Goal: Complete application form

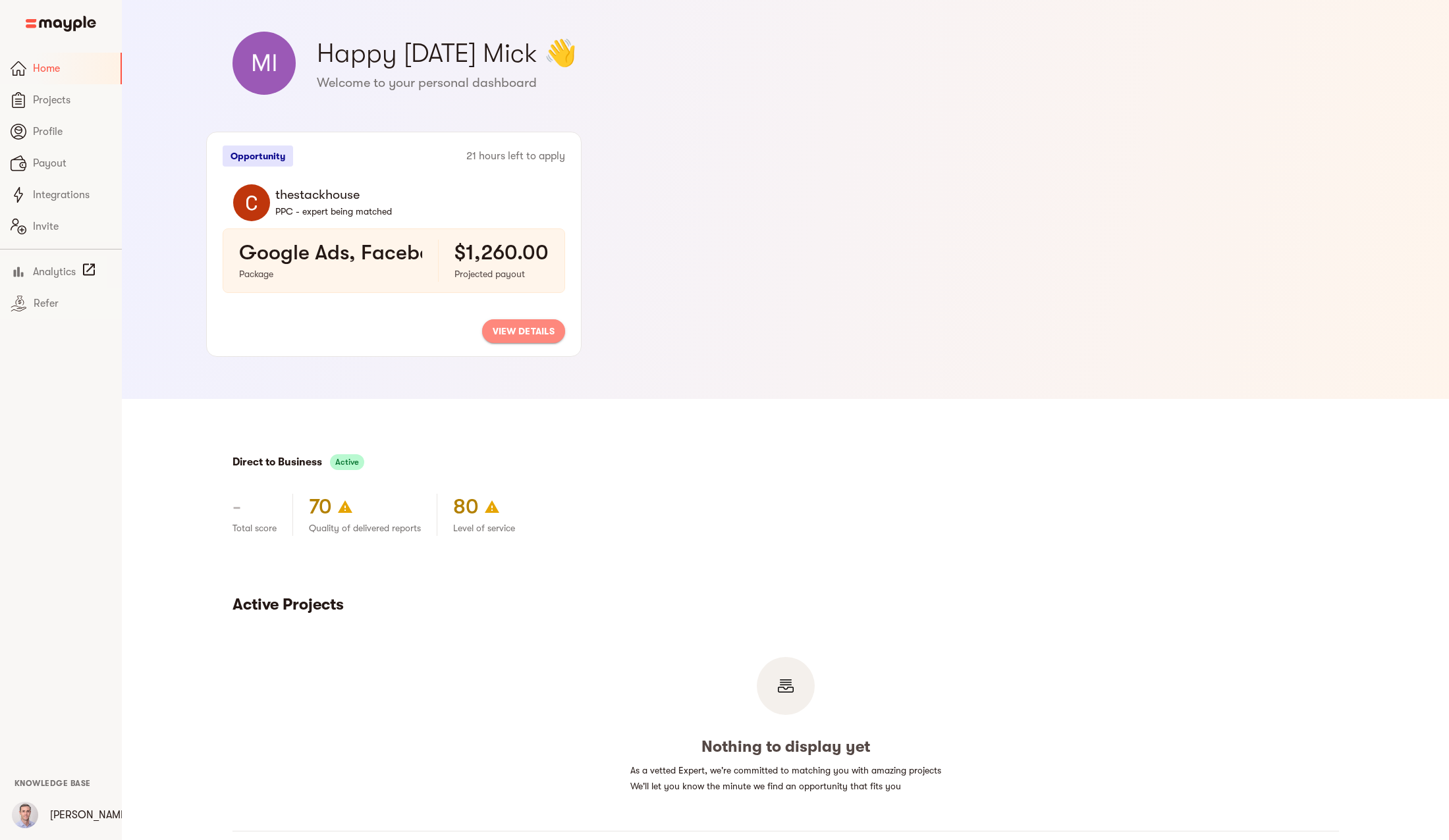
click at [524, 327] on span "view details" at bounding box center [524, 331] width 62 height 16
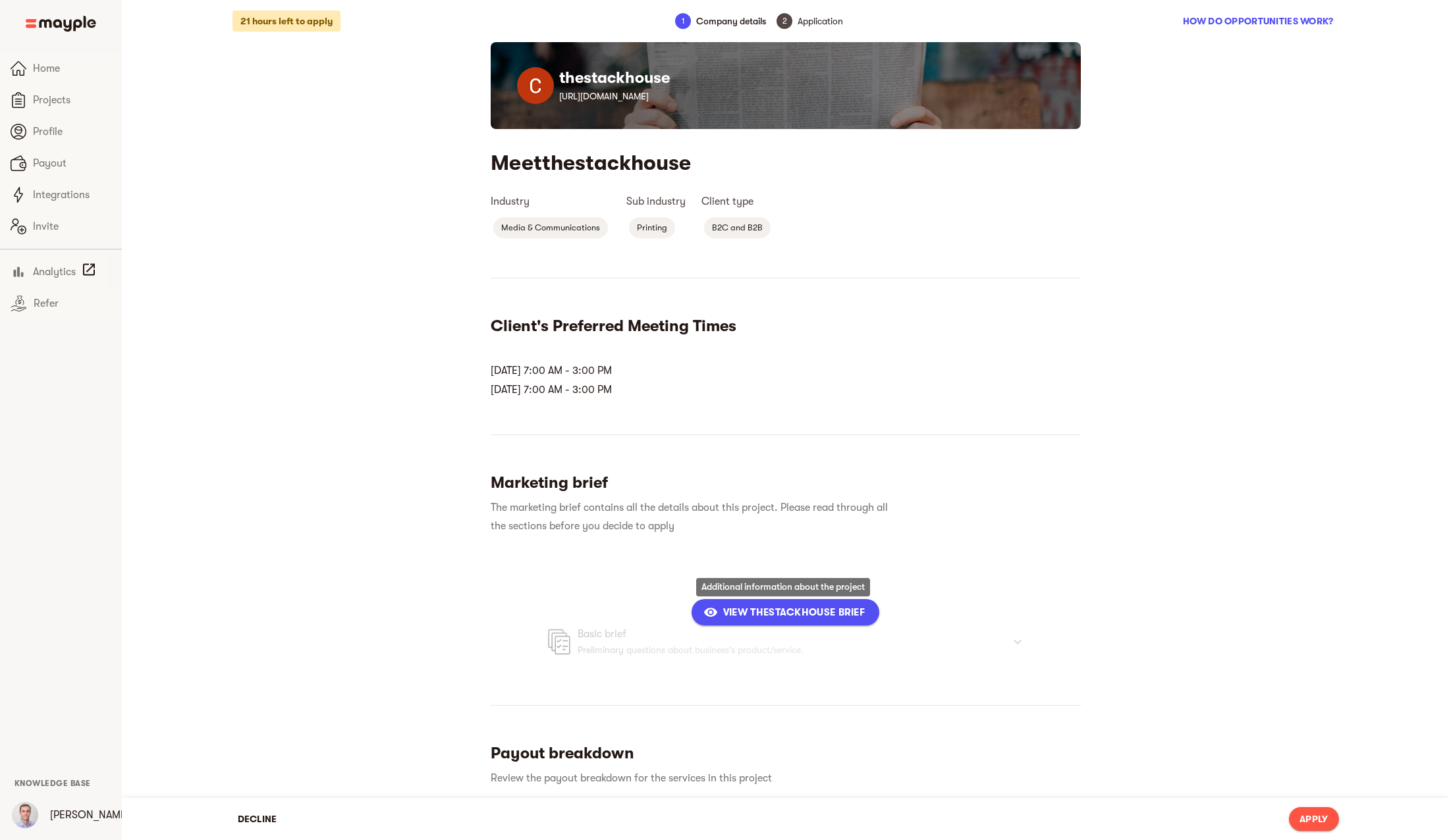
click at [754, 609] on span "View thestackhouse Brief" at bounding box center [785, 612] width 159 height 16
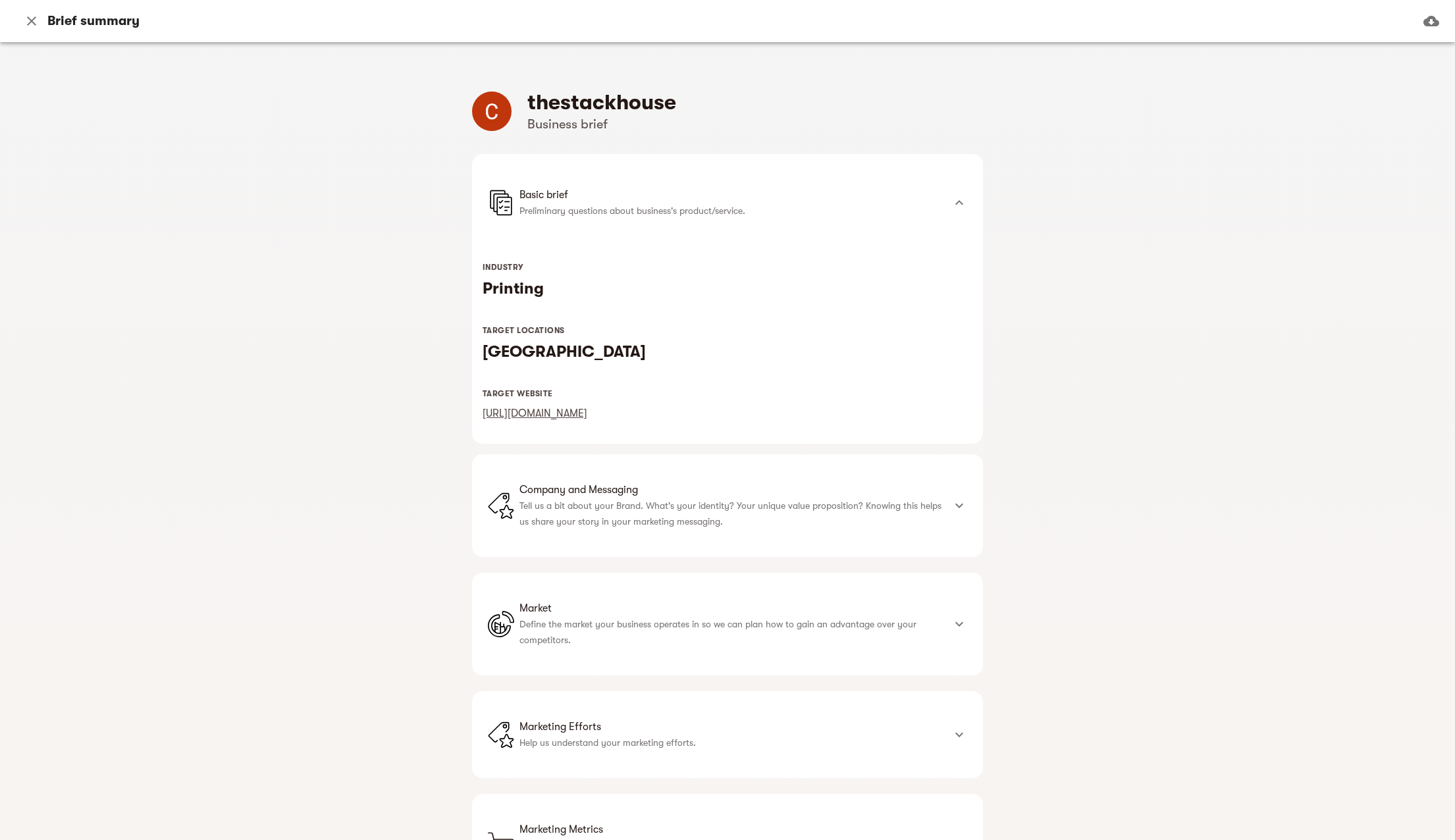
click at [588, 414] on link "[URL][DOMAIN_NAME]" at bounding box center [534, 413] width 105 height 12
click at [805, 532] on li "Company and Messaging Tell us a bit about your Brand. What's your identity? You…" at bounding box center [716, 505] width 456 height 56
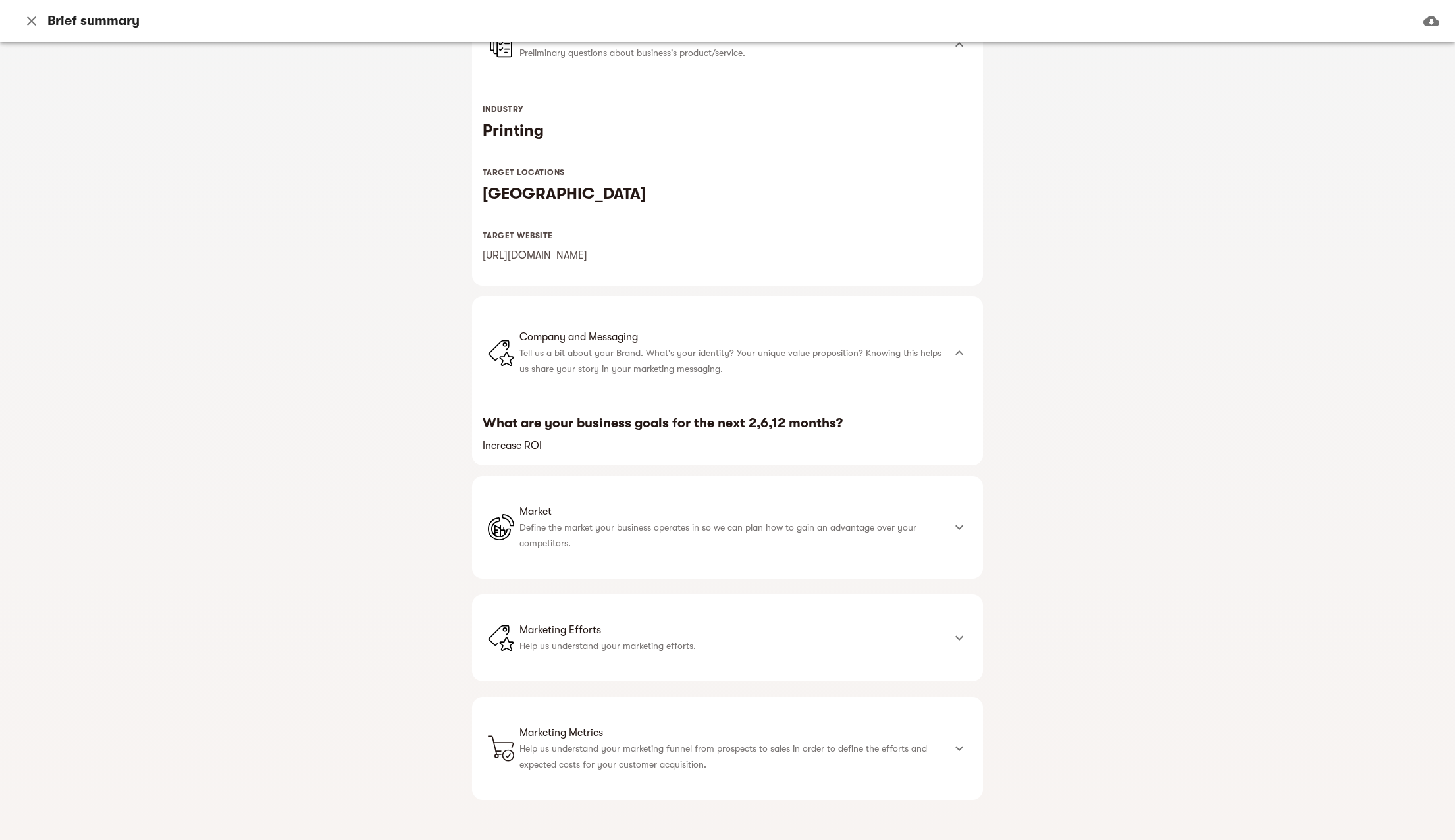
scroll to position [165, 0]
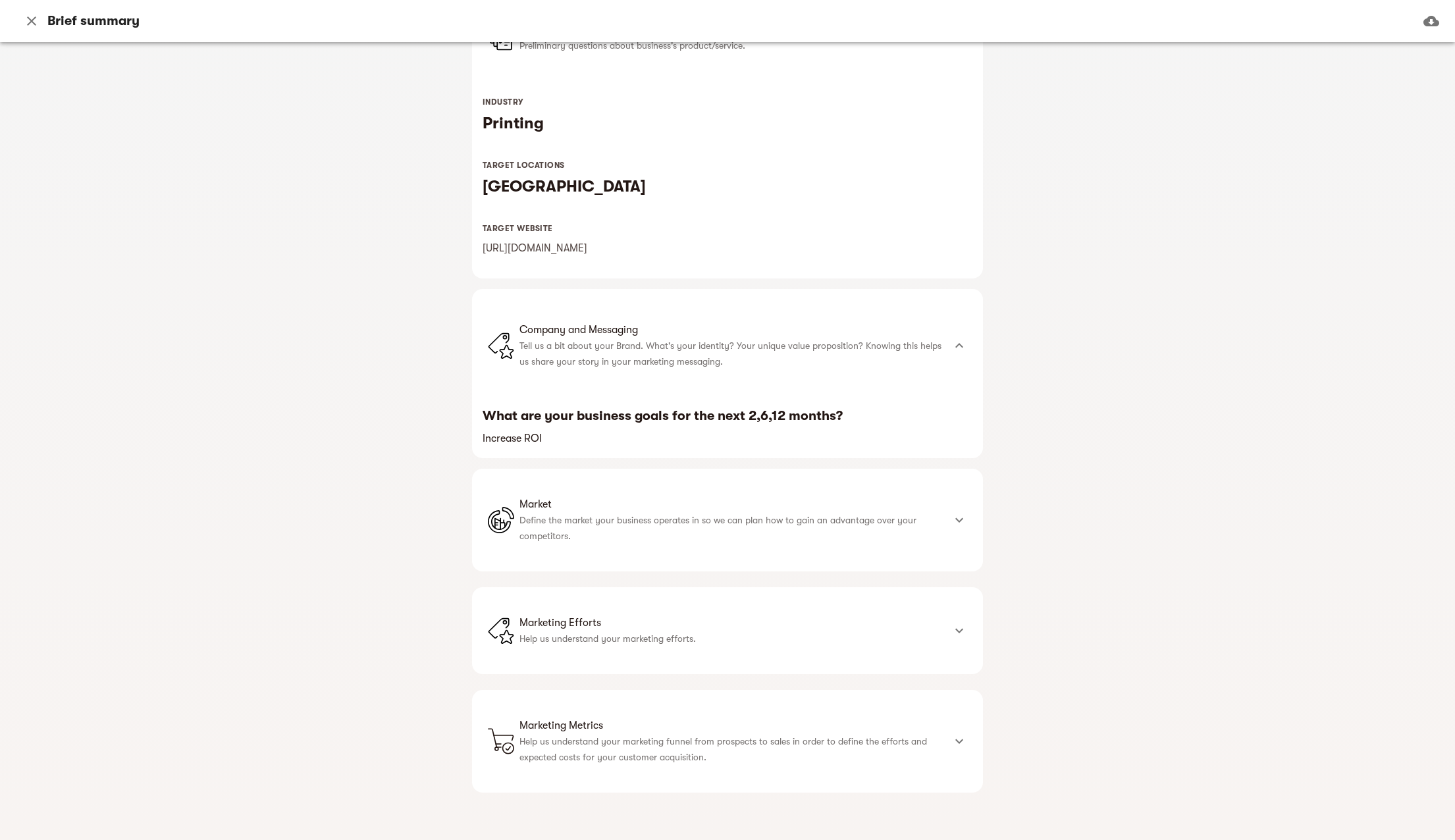
click at [739, 529] on p "Define the market your business operates in so we can plan how to gain an advan…" at bounding box center [732, 529] width 424 height 32
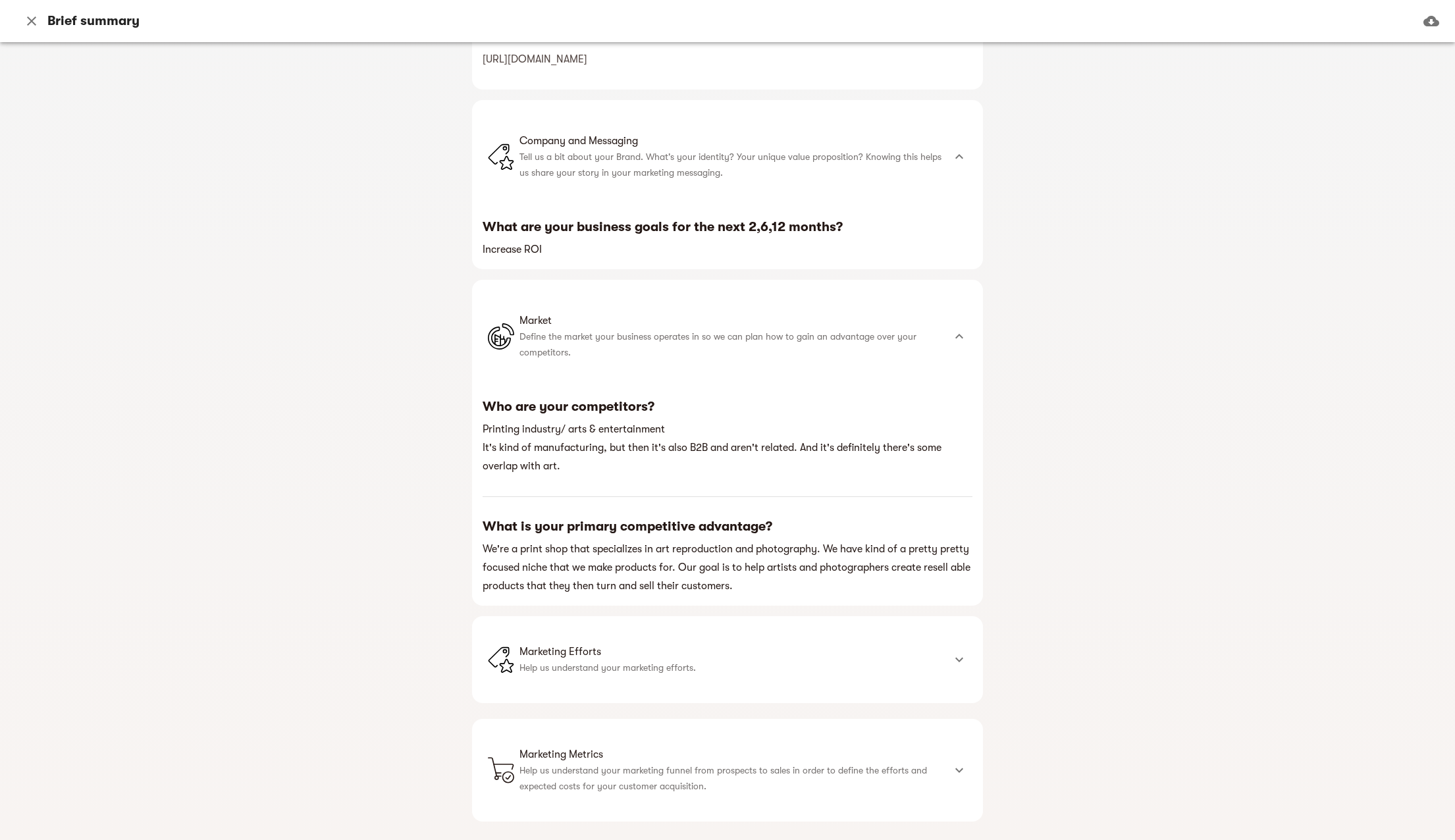
scroll to position [363, 0]
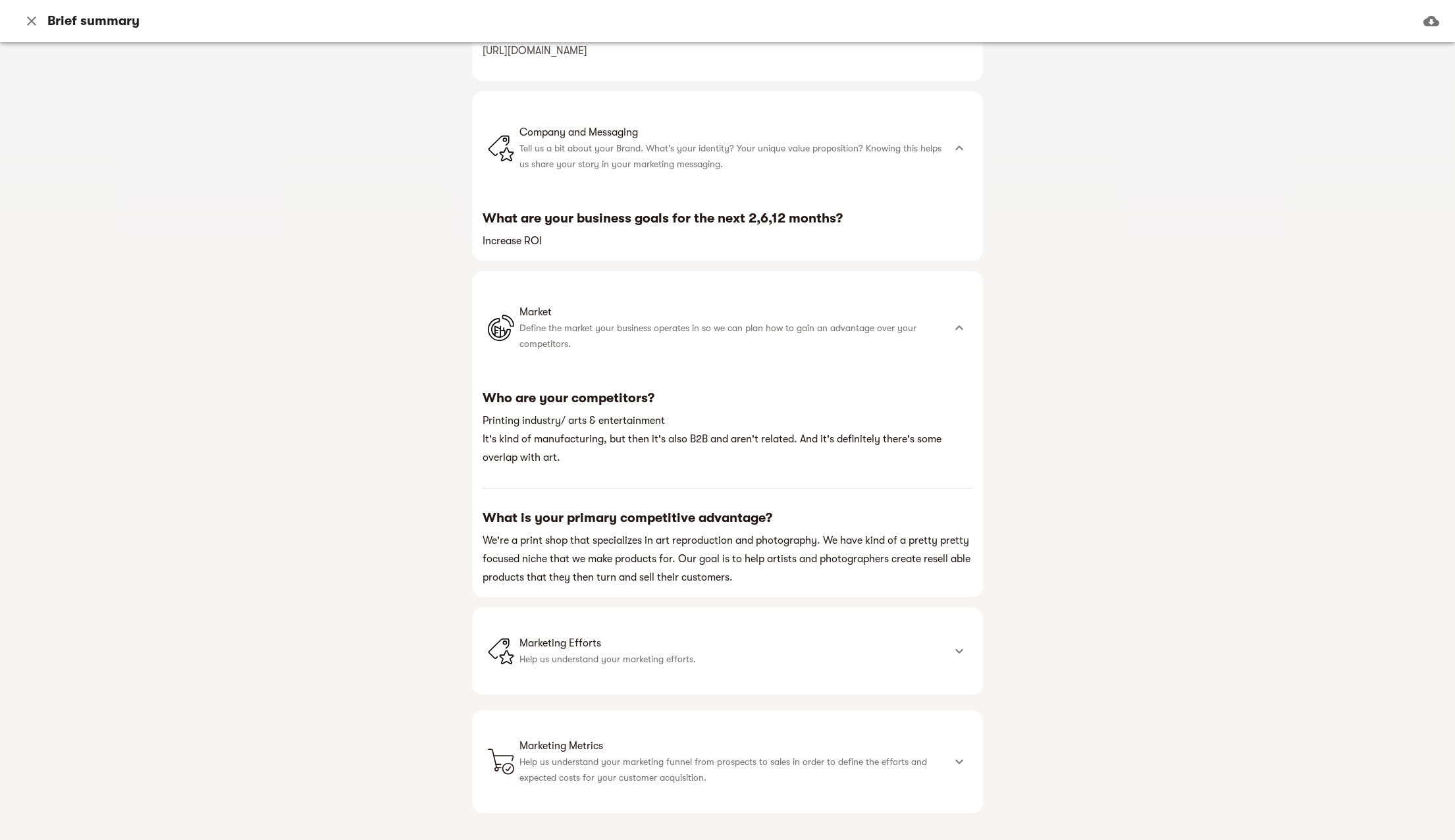
click at [721, 649] on span "Marketing Efforts" at bounding box center [732, 643] width 424 height 16
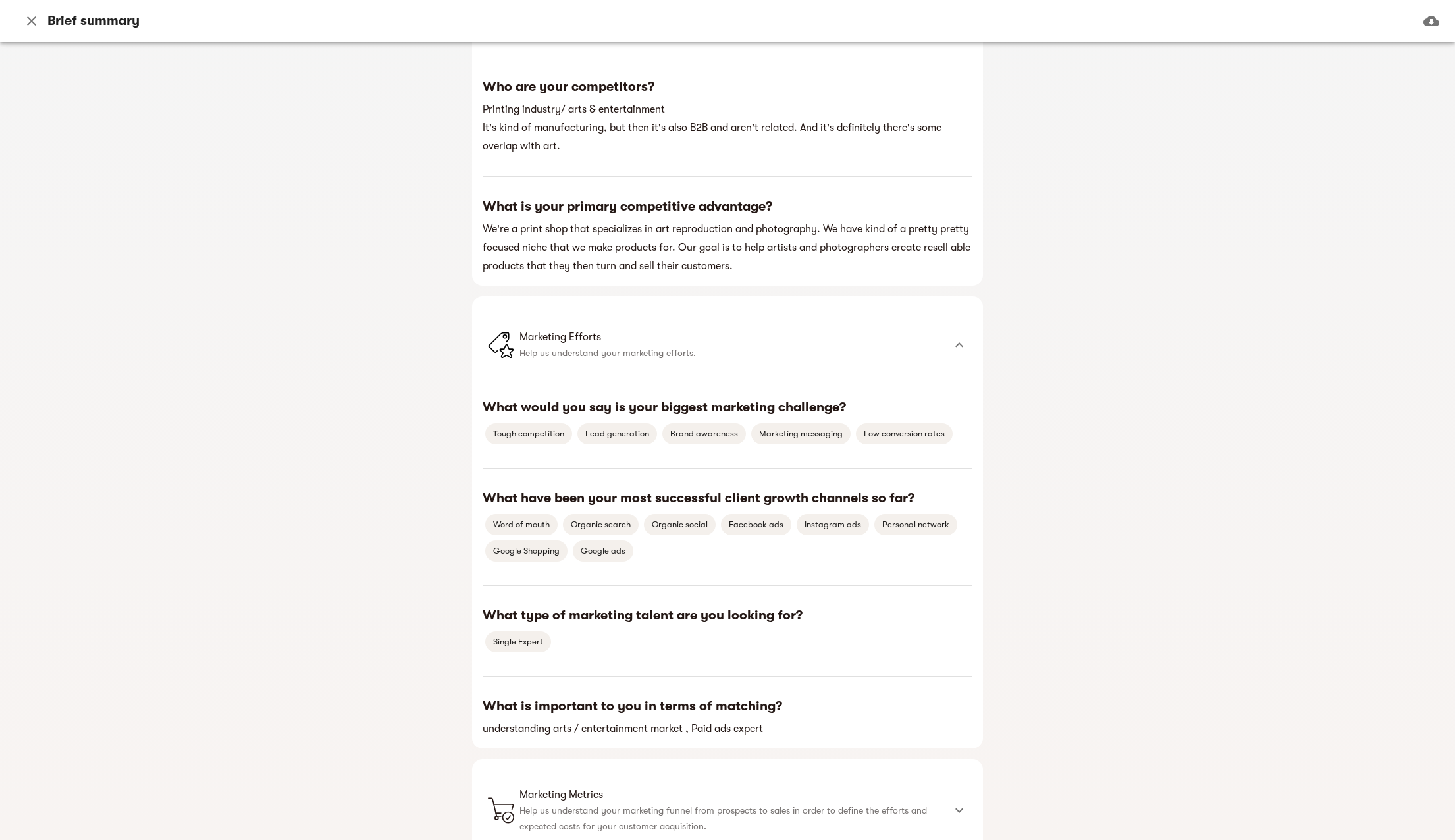
scroll to position [743, 0]
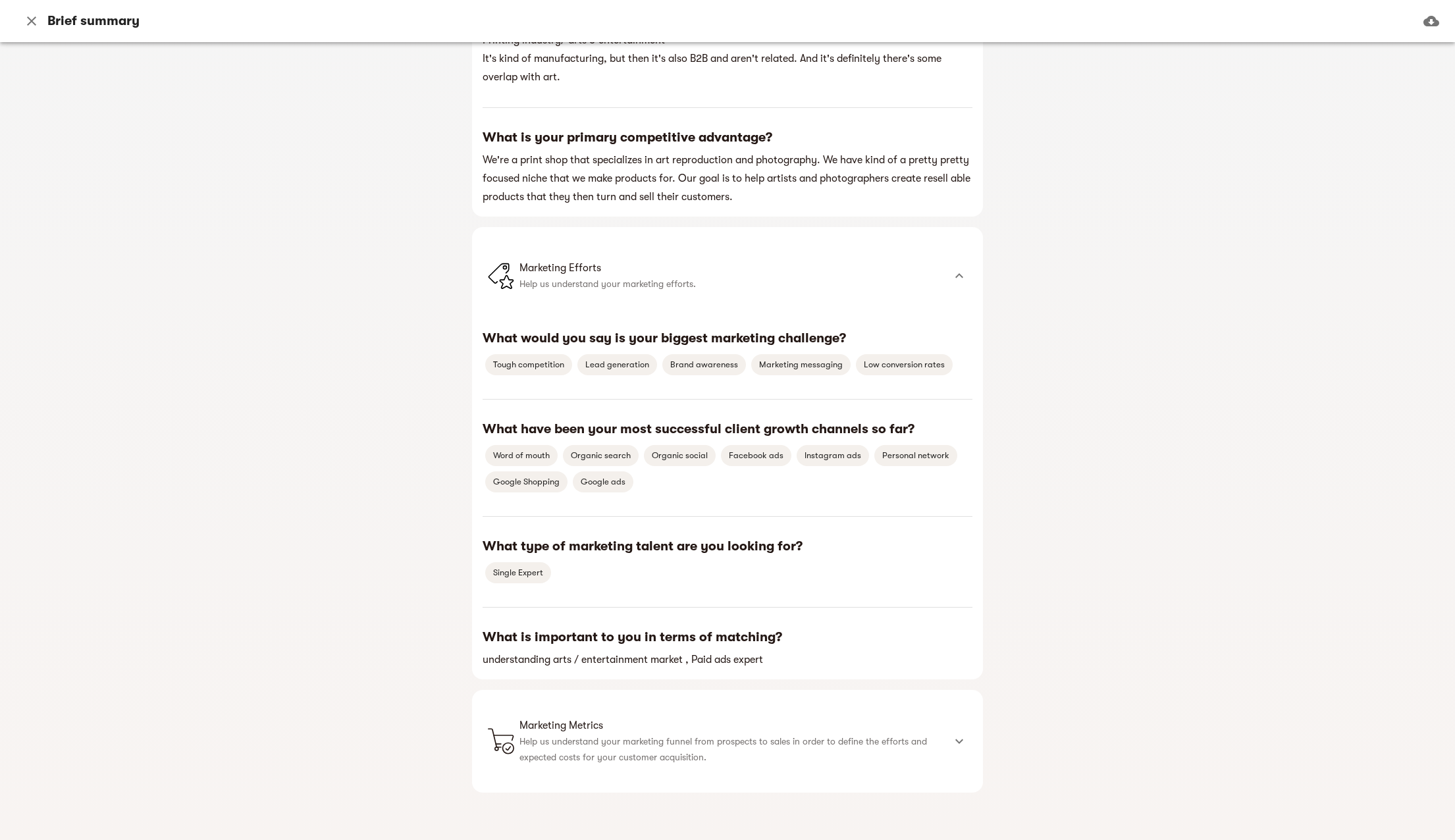
click at [791, 740] on p "Help us understand your marketing funnel from prospects to sales in order to de…" at bounding box center [732, 749] width 424 height 32
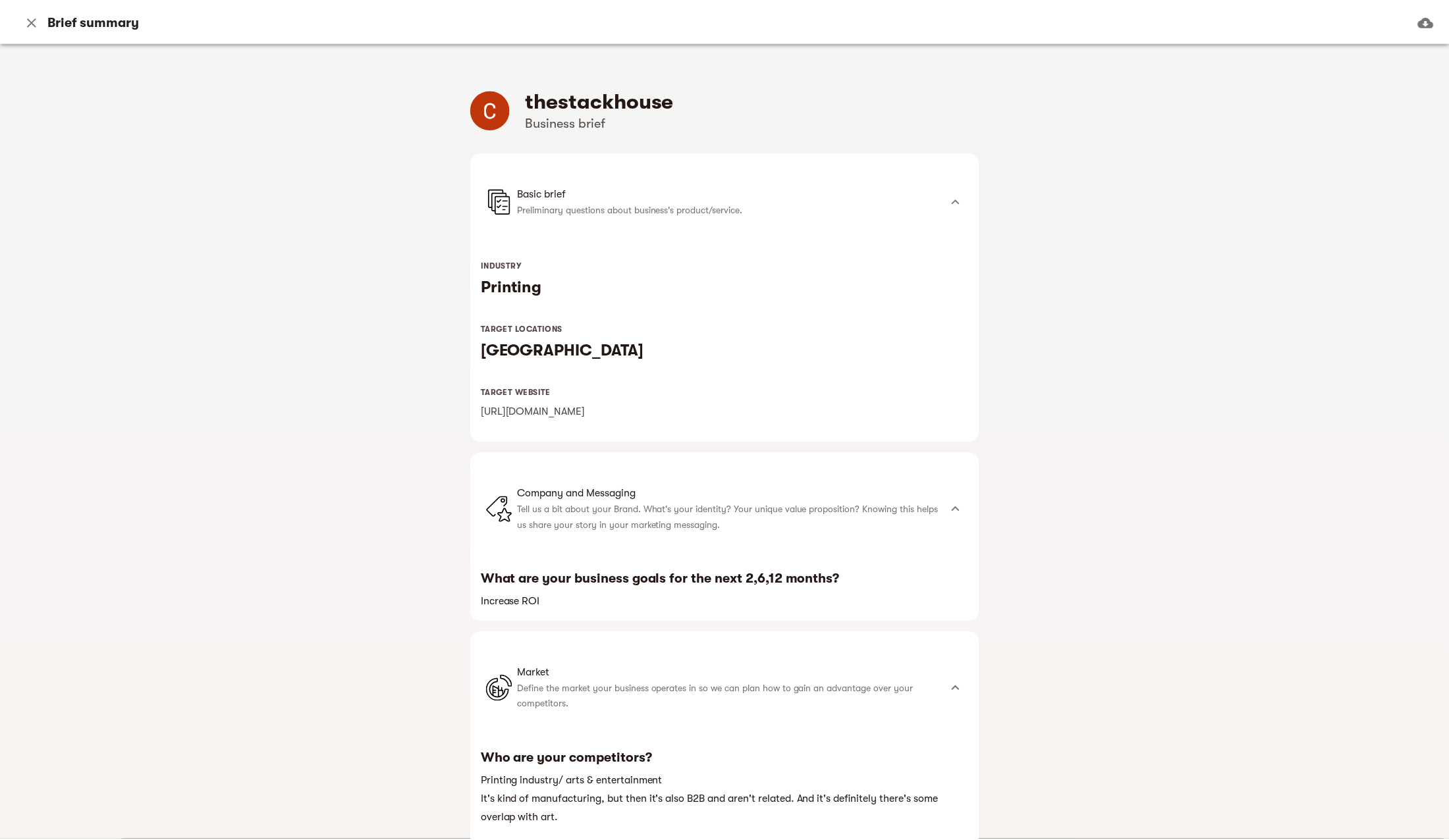
scroll to position [0, 0]
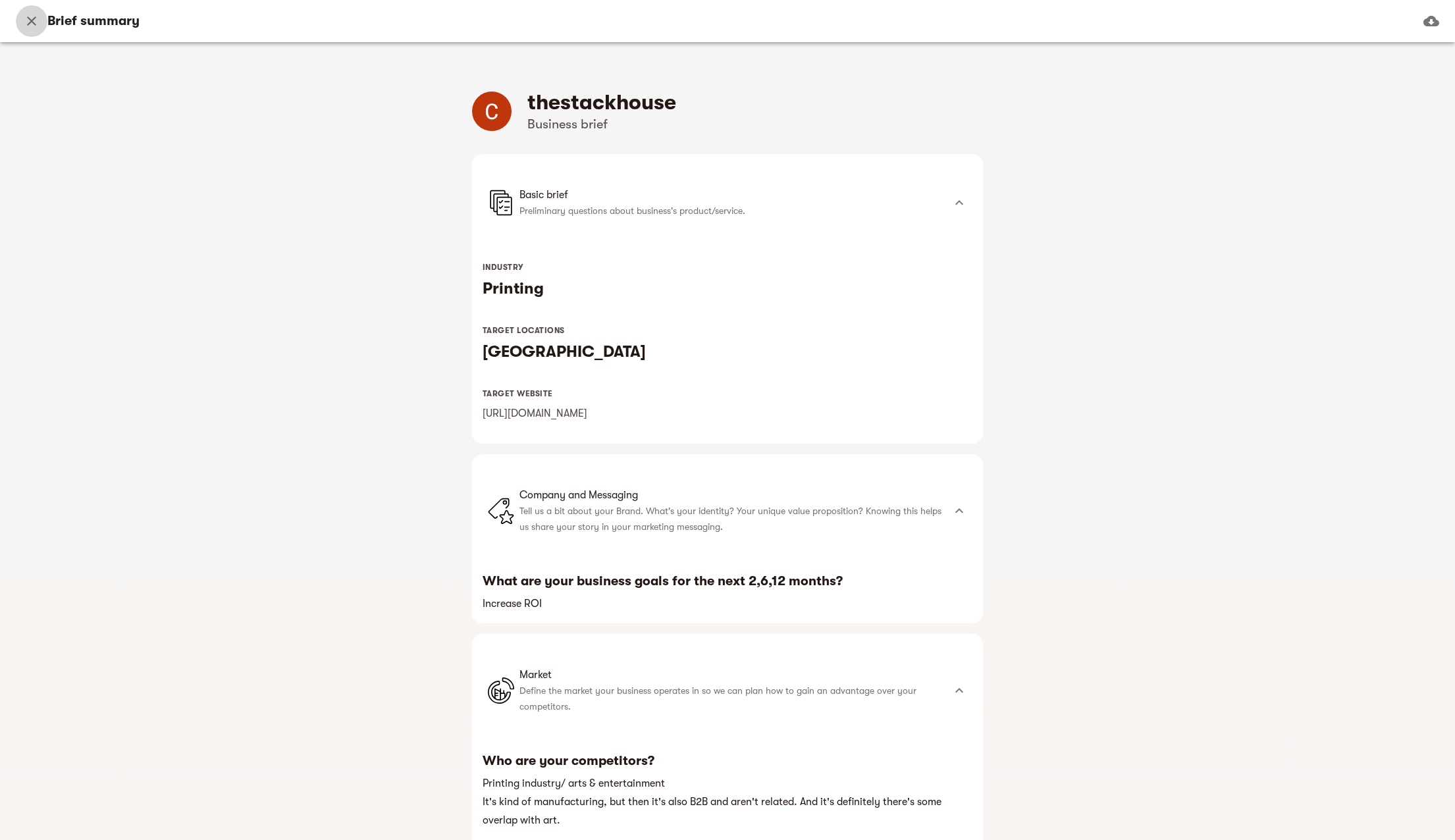
click at [25, 22] on icon "button" at bounding box center [32, 21] width 16 height 16
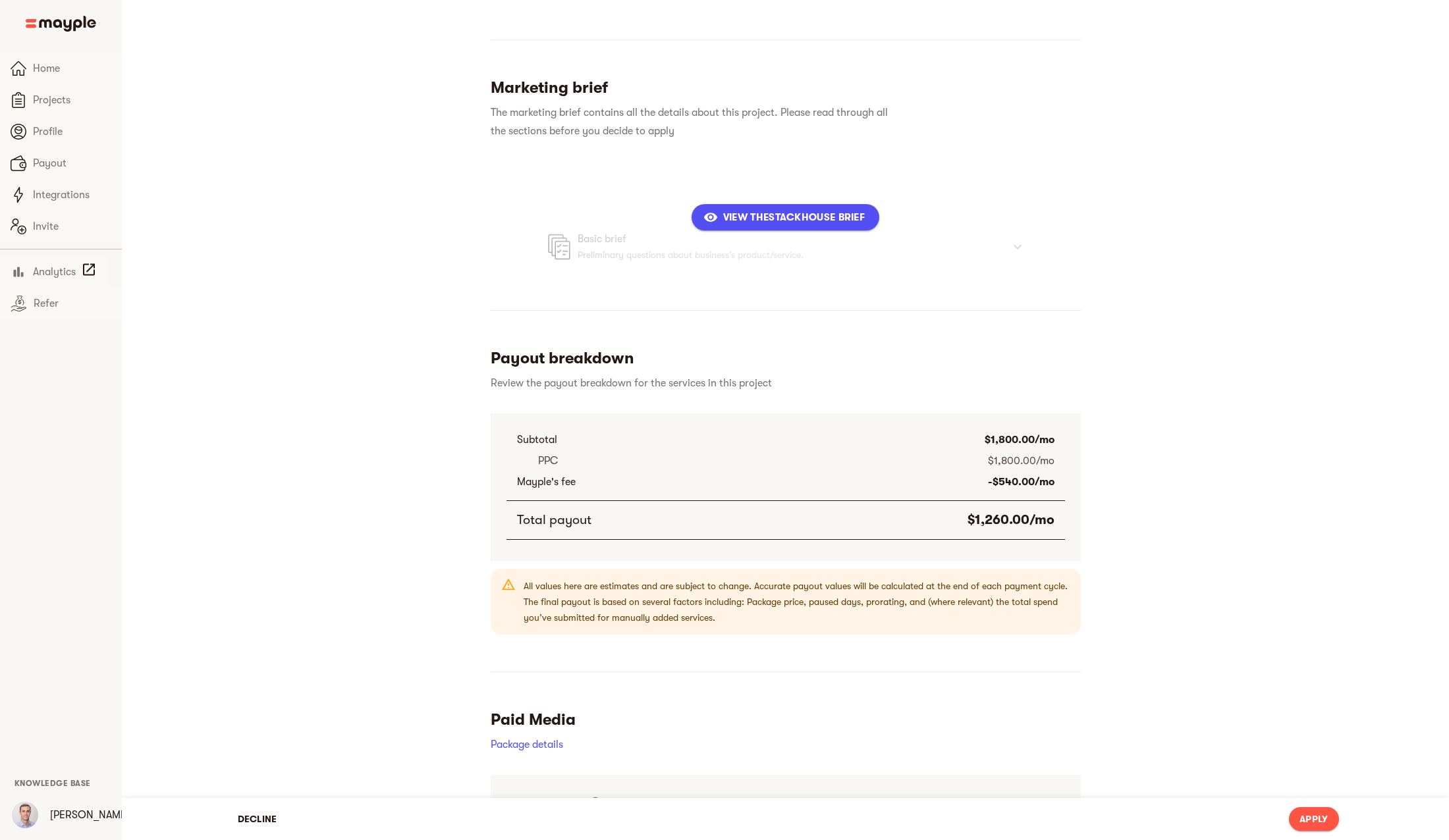
scroll to position [577, 0]
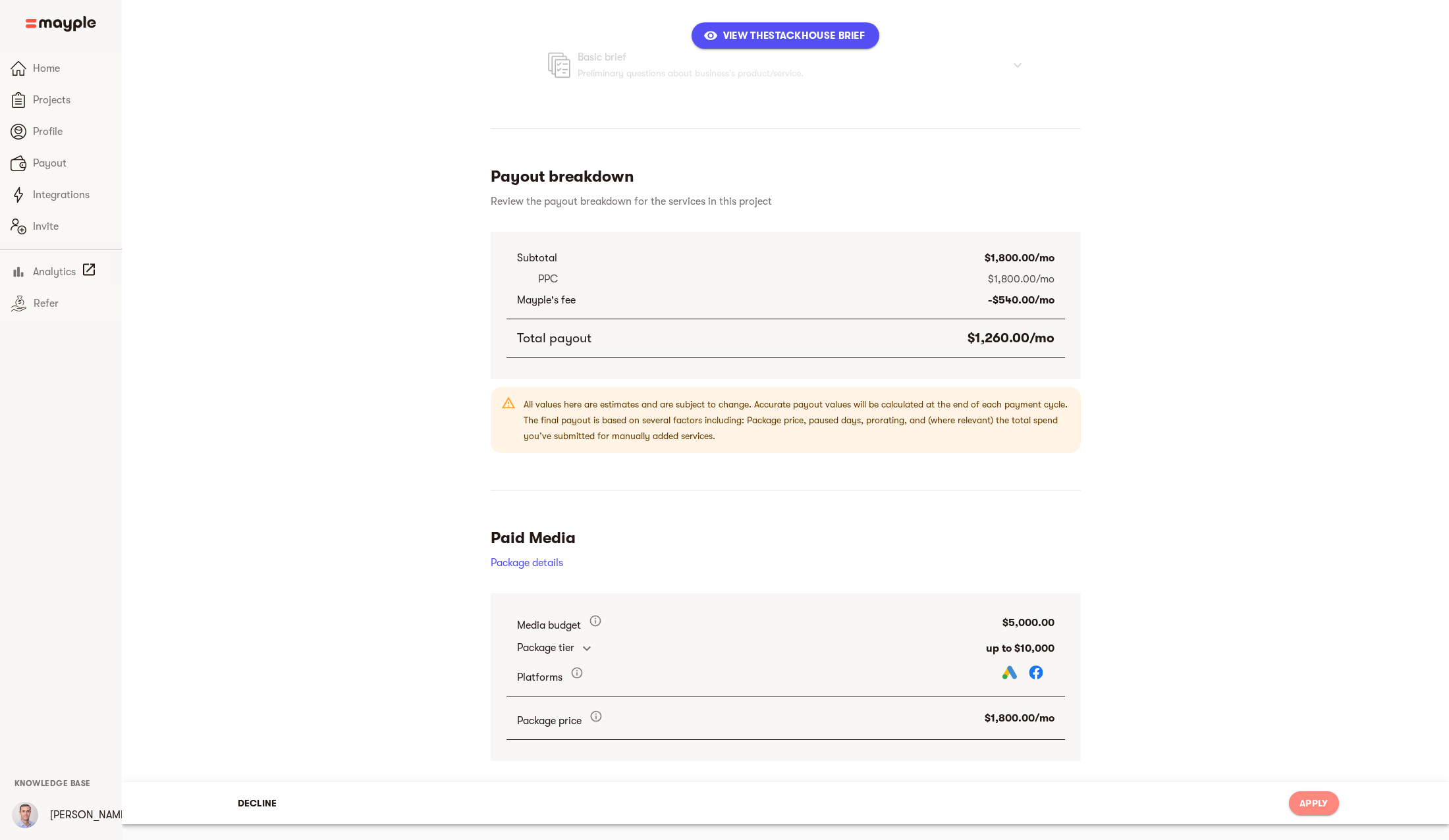
click at [1315, 798] on span "Apply" at bounding box center [1313, 803] width 28 height 16
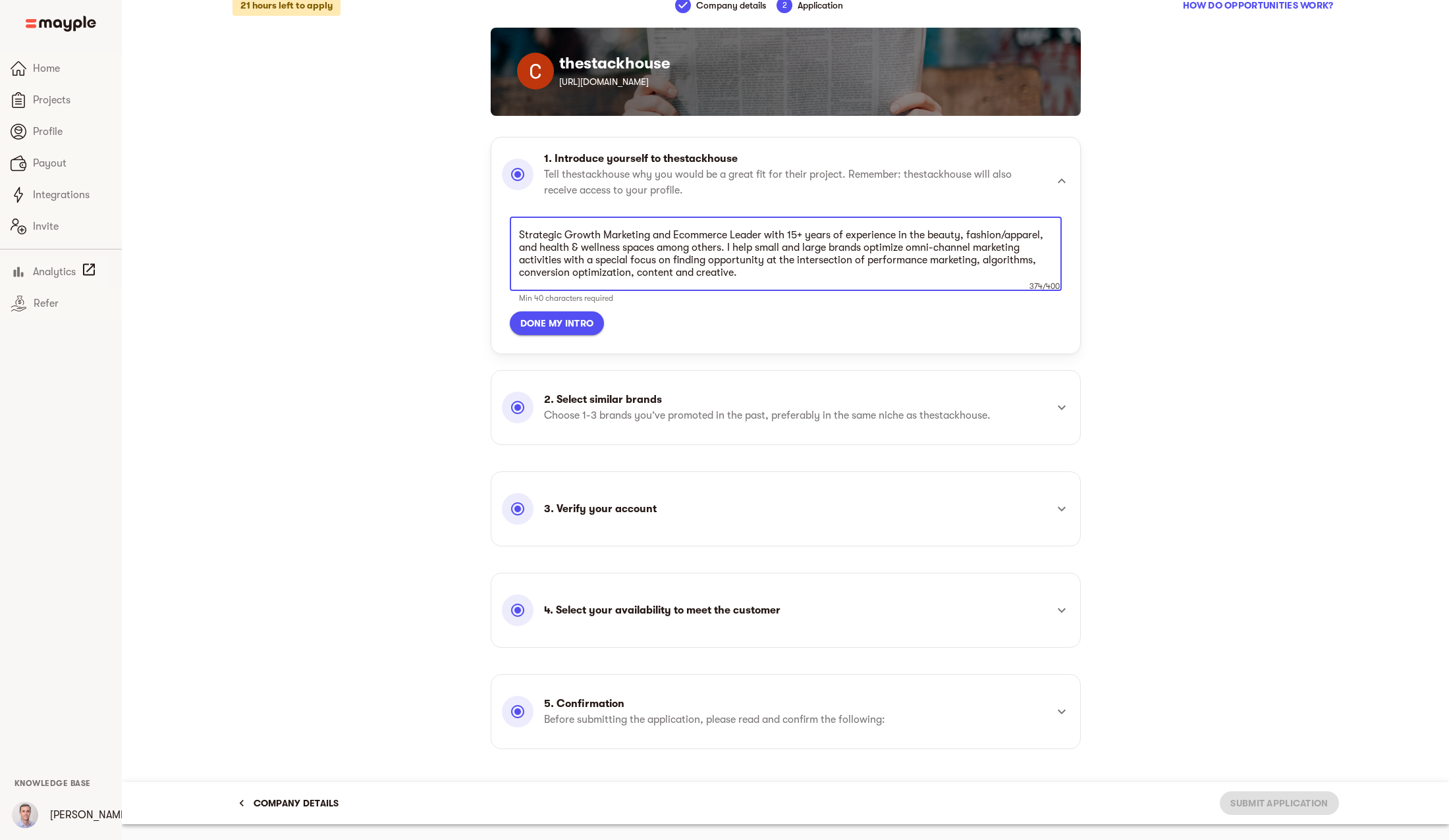
scroll to position [363, 0]
drag, startPoint x: 751, startPoint y: 275, endPoint x: 508, endPoint y: 234, distance: 246.4
click at [508, 234] on div "Strategic Growth Marketing and Ecommerce Leader with 15+ years of experience in…" at bounding box center [785, 275] width 568 height 129
paste textarea "Dedicated digital strategist who excels in managing highly competitive and low …"
type textarea "Dedicated digital strategist who excels in managing highly competitive and low …"
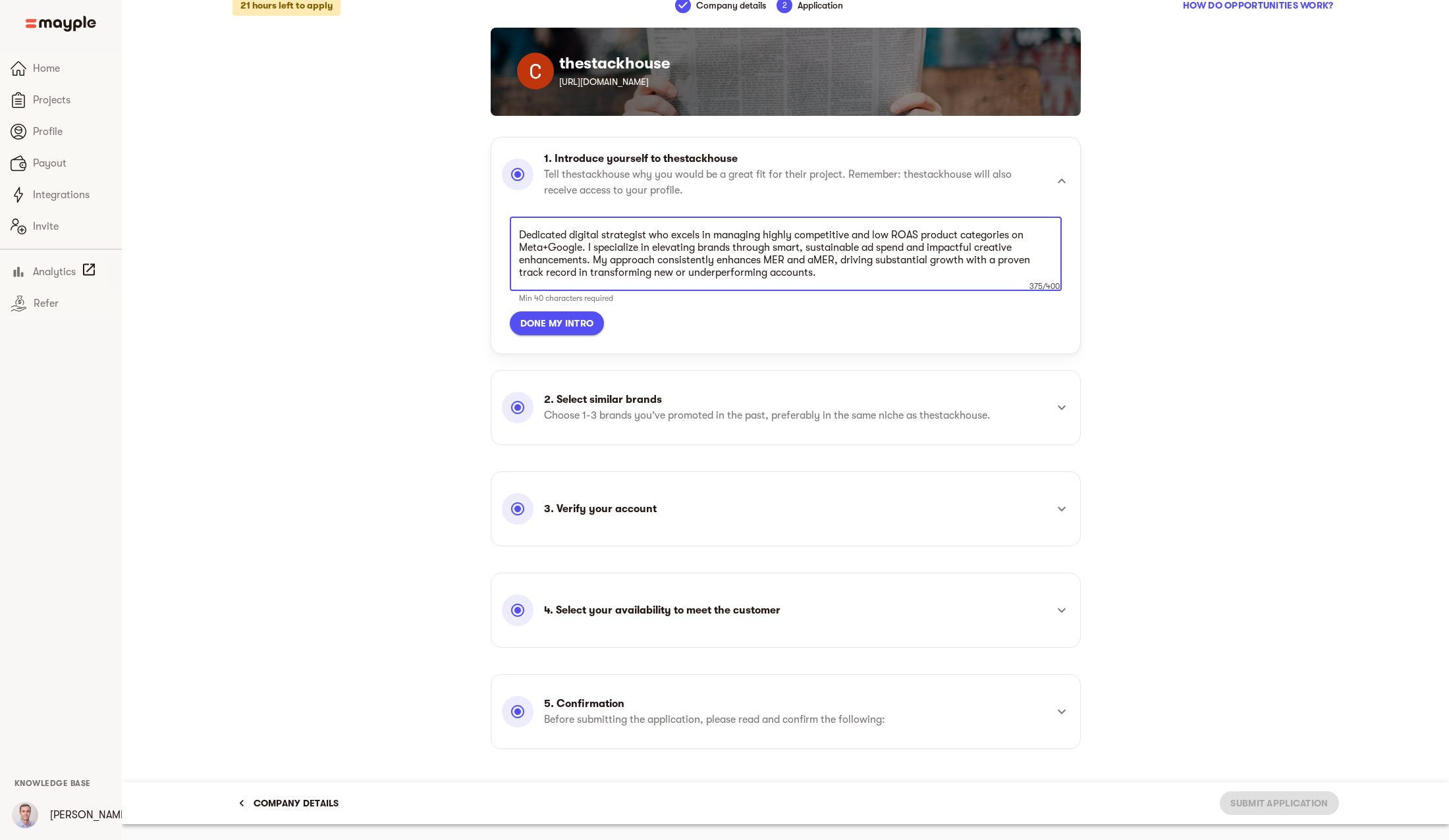
click at [558, 327] on span "Done my intro" at bounding box center [557, 323] width 74 height 16
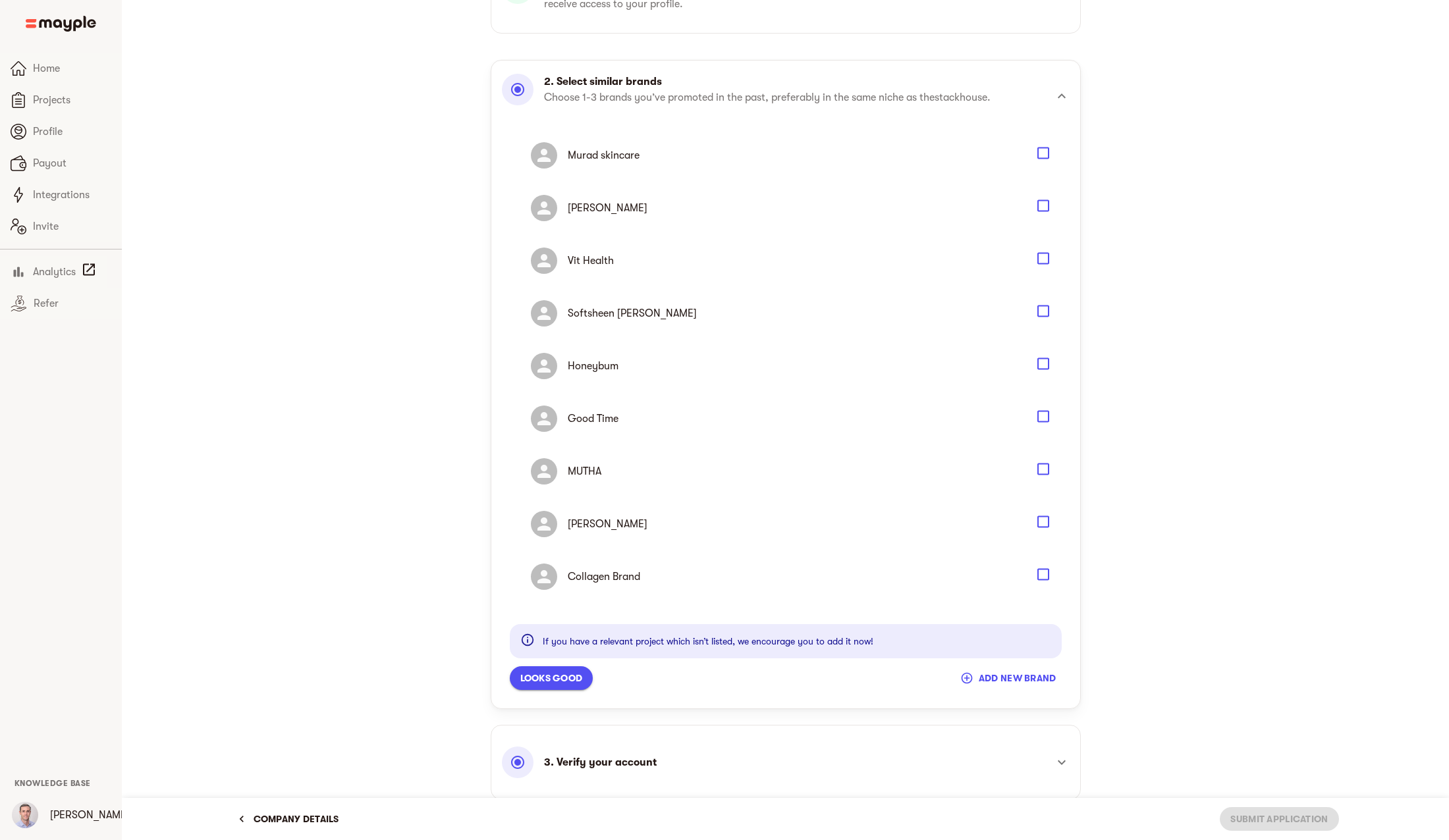
scroll to position [213, 0]
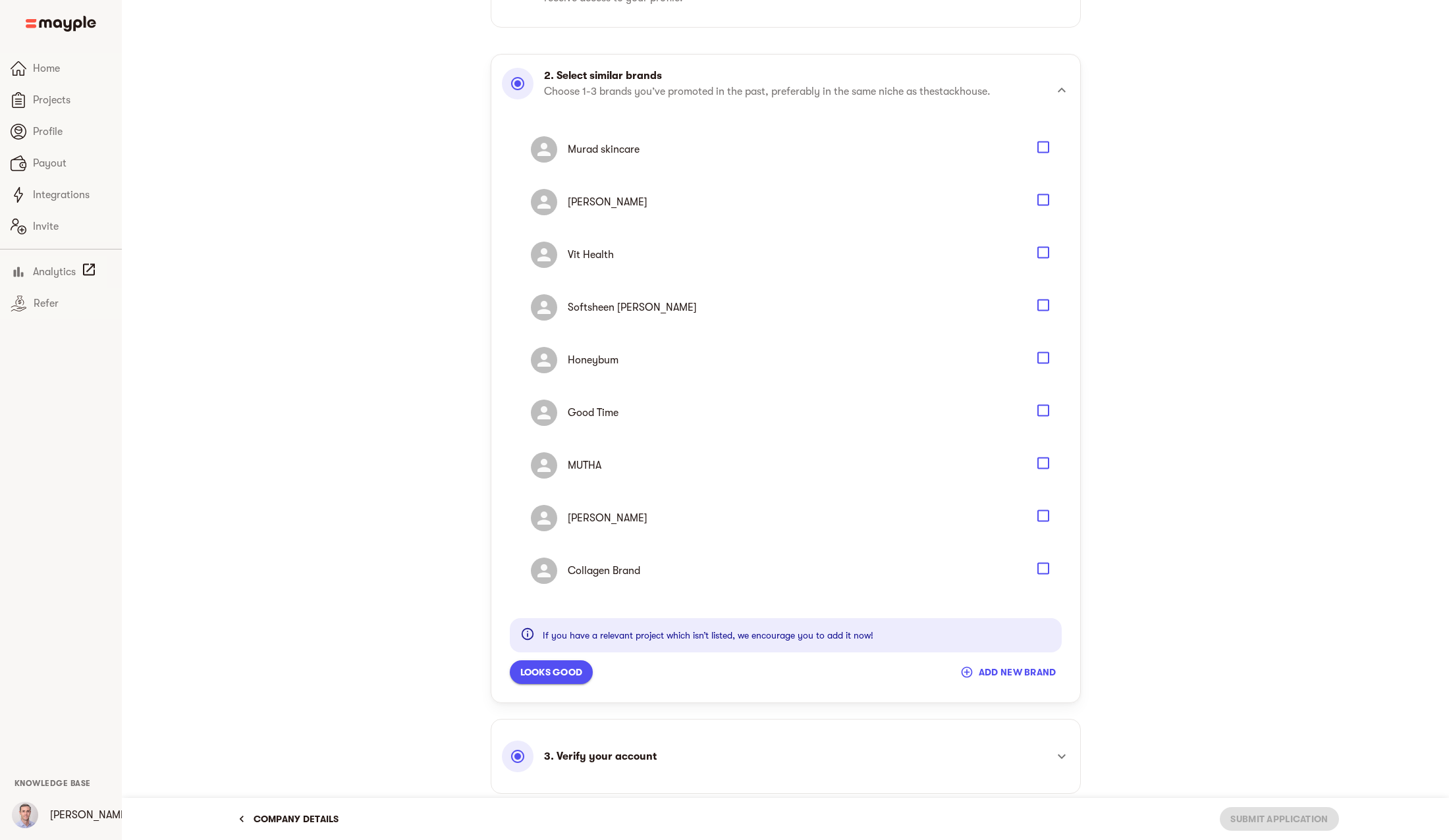
click at [1046, 568] on icon "Select" at bounding box center [1044, 569] width 16 height 16
click at [1045, 464] on icon "Select" at bounding box center [1044, 464] width 16 height 16
click at [1043, 516] on icon "Select" at bounding box center [1044, 516] width 16 height 16
click at [1044, 465] on icon "Select" at bounding box center [1043, 464] width 12 height 12
click at [1042, 410] on icon "Select" at bounding box center [1044, 411] width 16 height 16
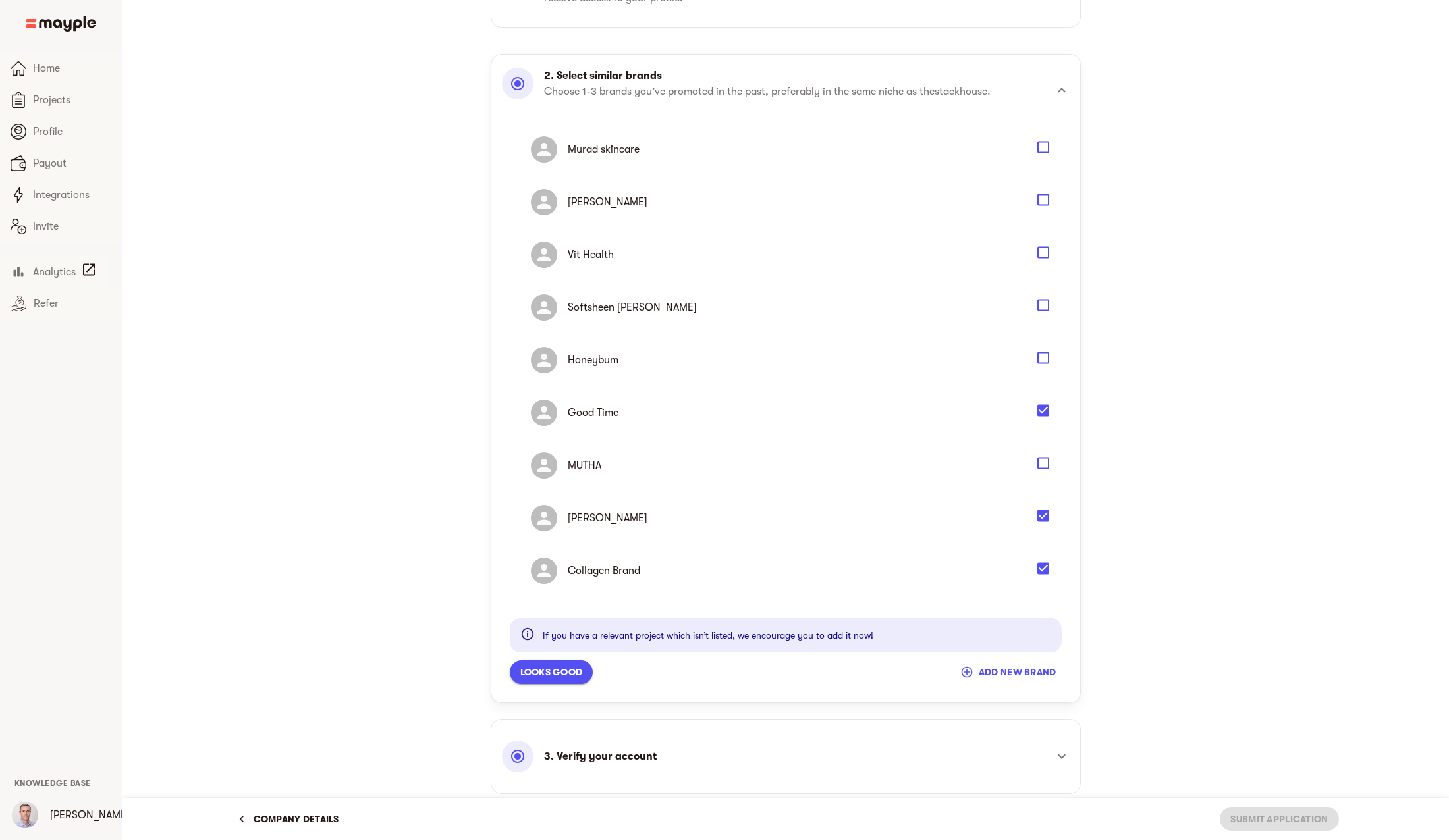
click at [567, 671] on span "Looks good" at bounding box center [551, 672] width 63 height 16
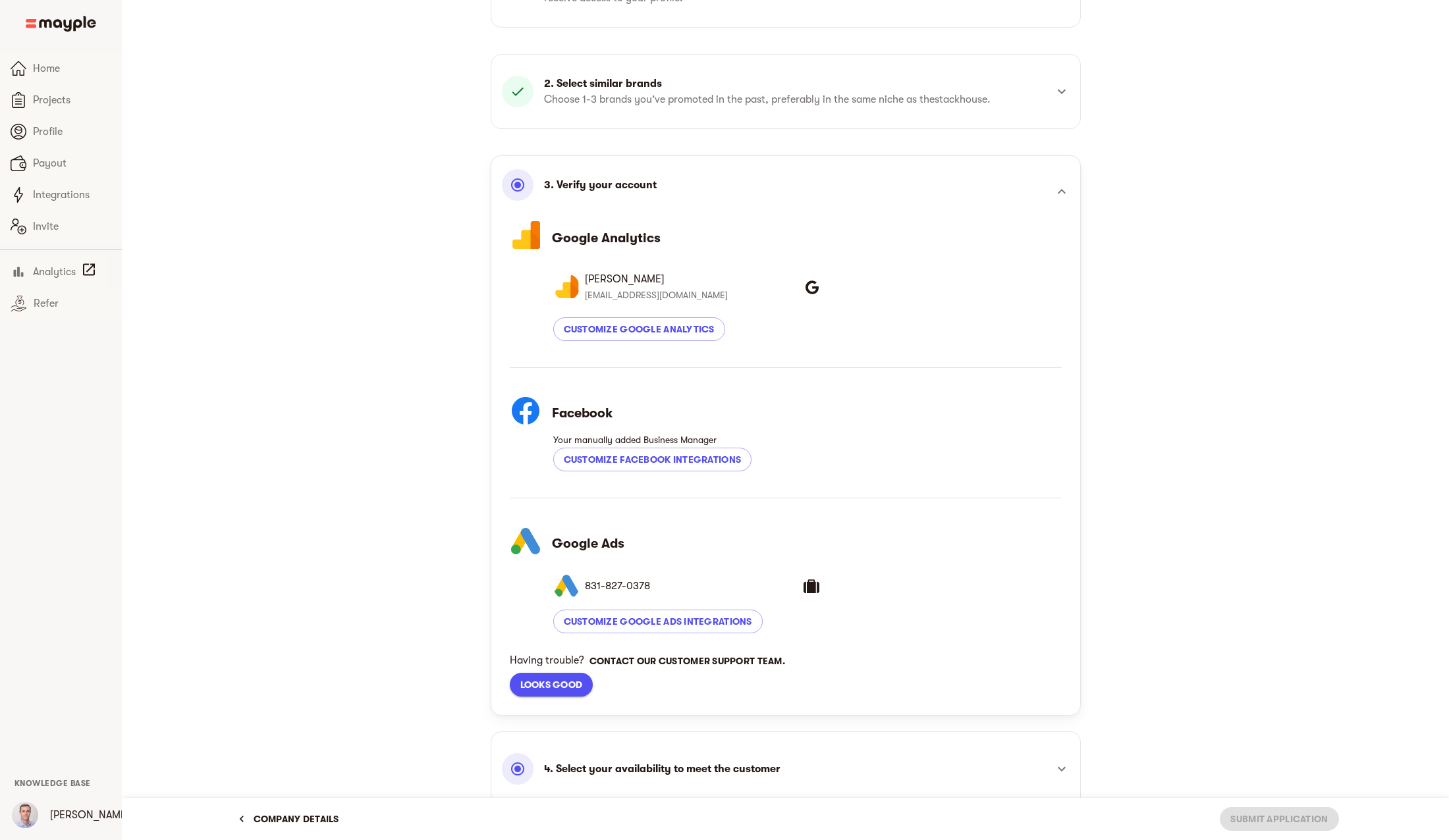
click at [578, 690] on span "Looks good" at bounding box center [551, 685] width 63 height 16
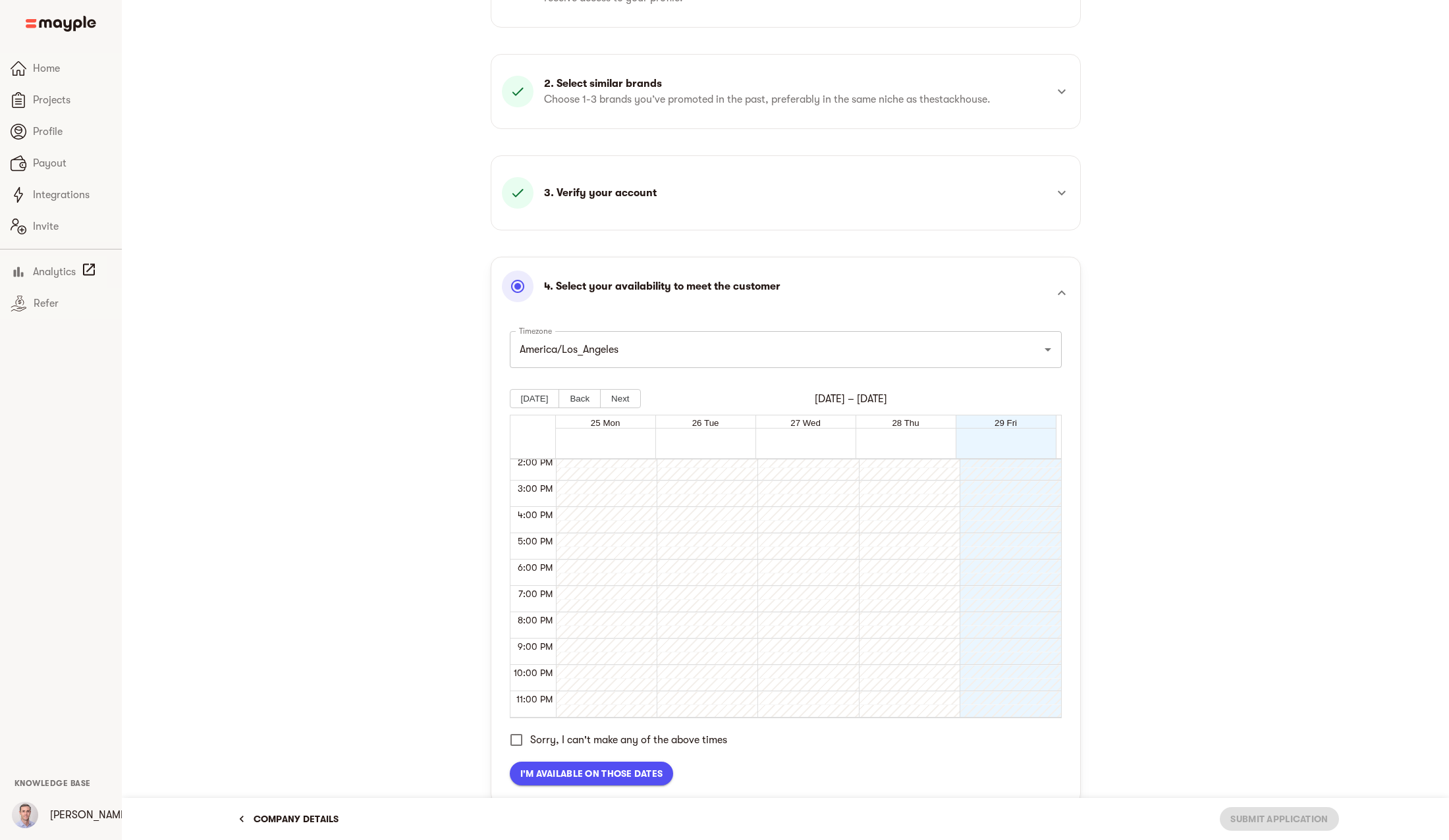
scroll to position [308, 0]
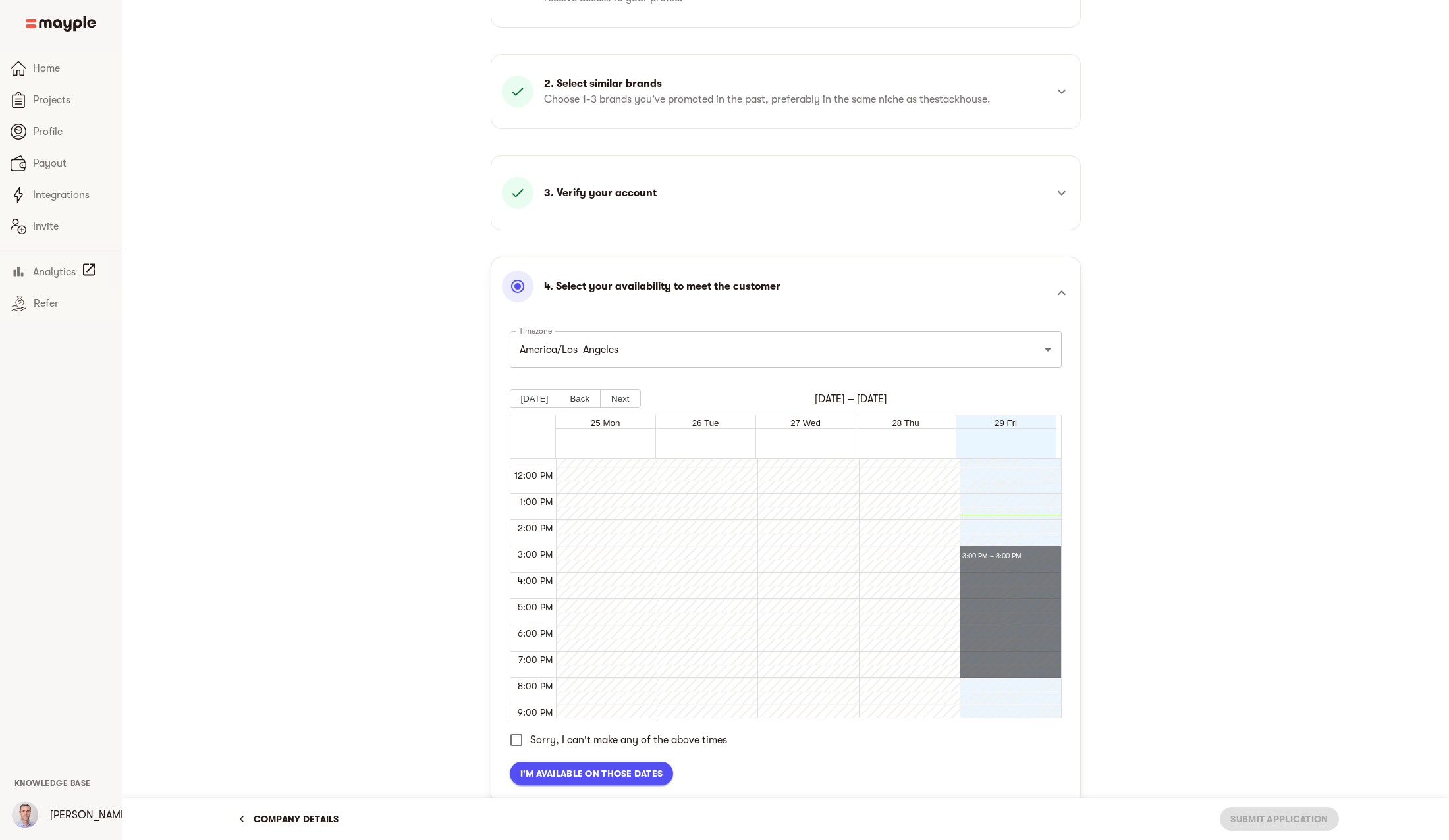
drag, startPoint x: 994, startPoint y: 553, endPoint x: 999, endPoint y: 667, distance: 114.1
drag, startPoint x: 998, startPoint y: 560, endPoint x: 996, endPoint y: 628, distance: 68.0
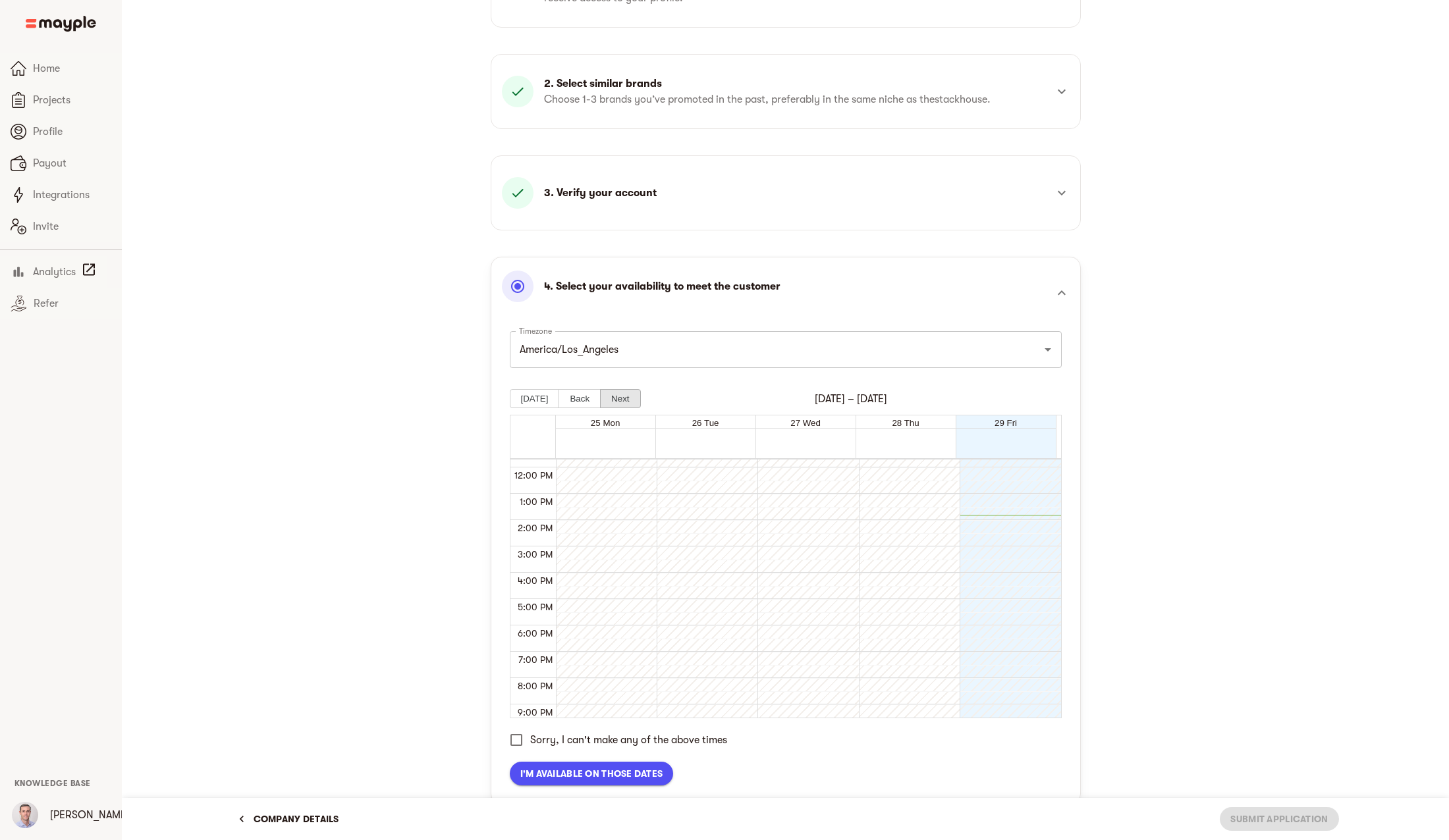
click at [615, 406] on button "Next" at bounding box center [620, 399] width 40 height 19
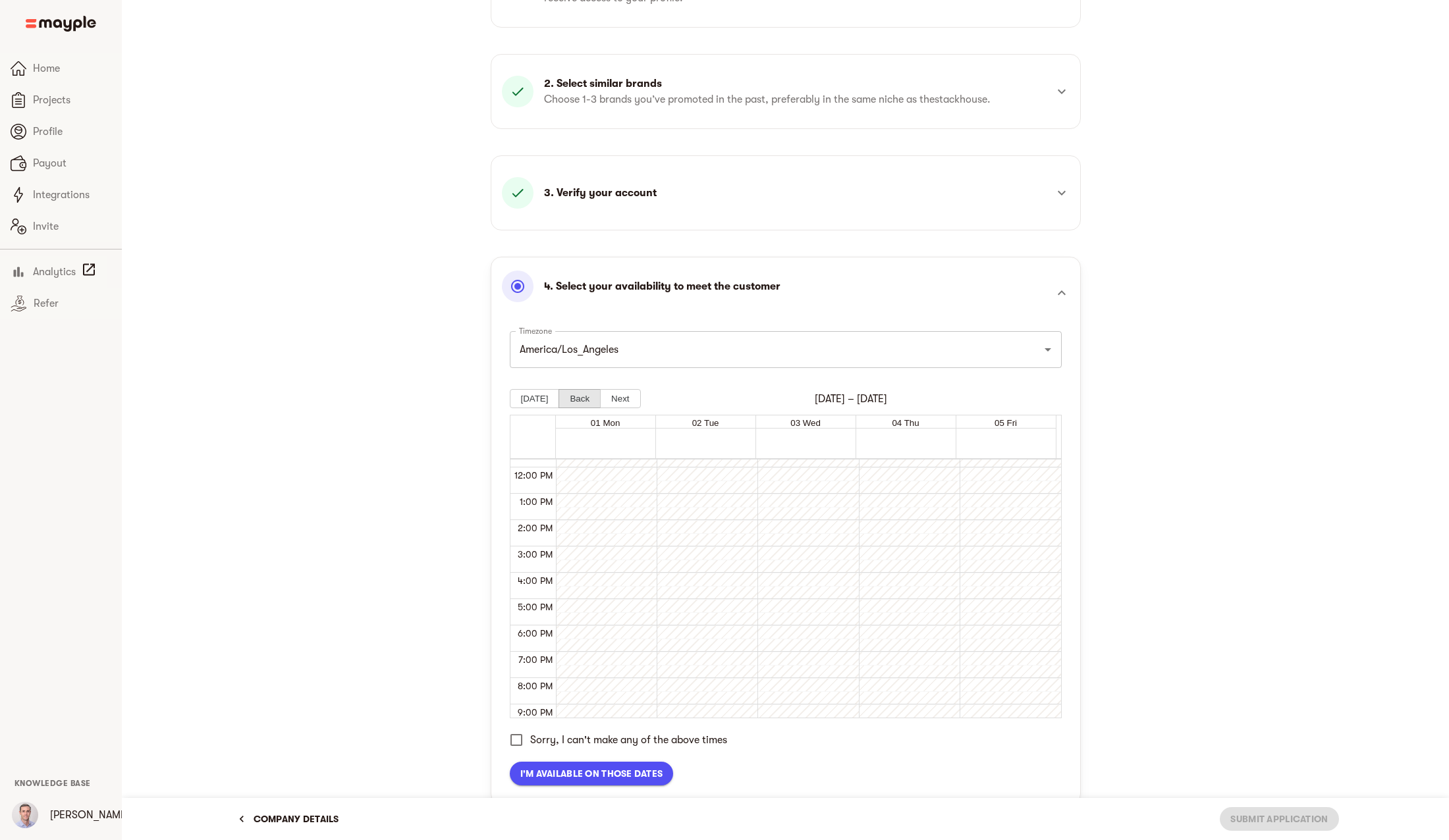
click at [575, 400] on button "Back" at bounding box center [579, 399] width 42 height 19
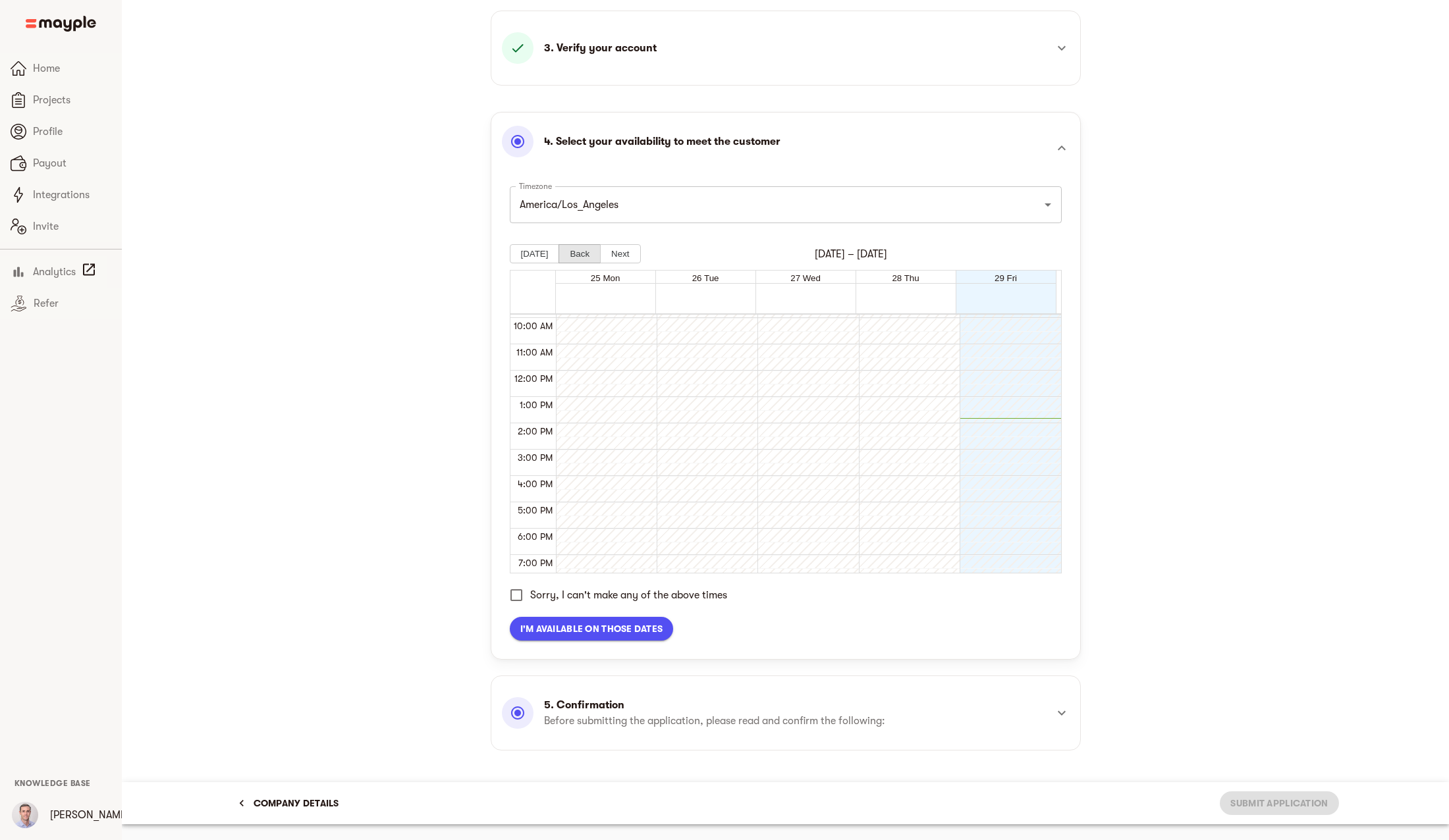
scroll to position [242, 0]
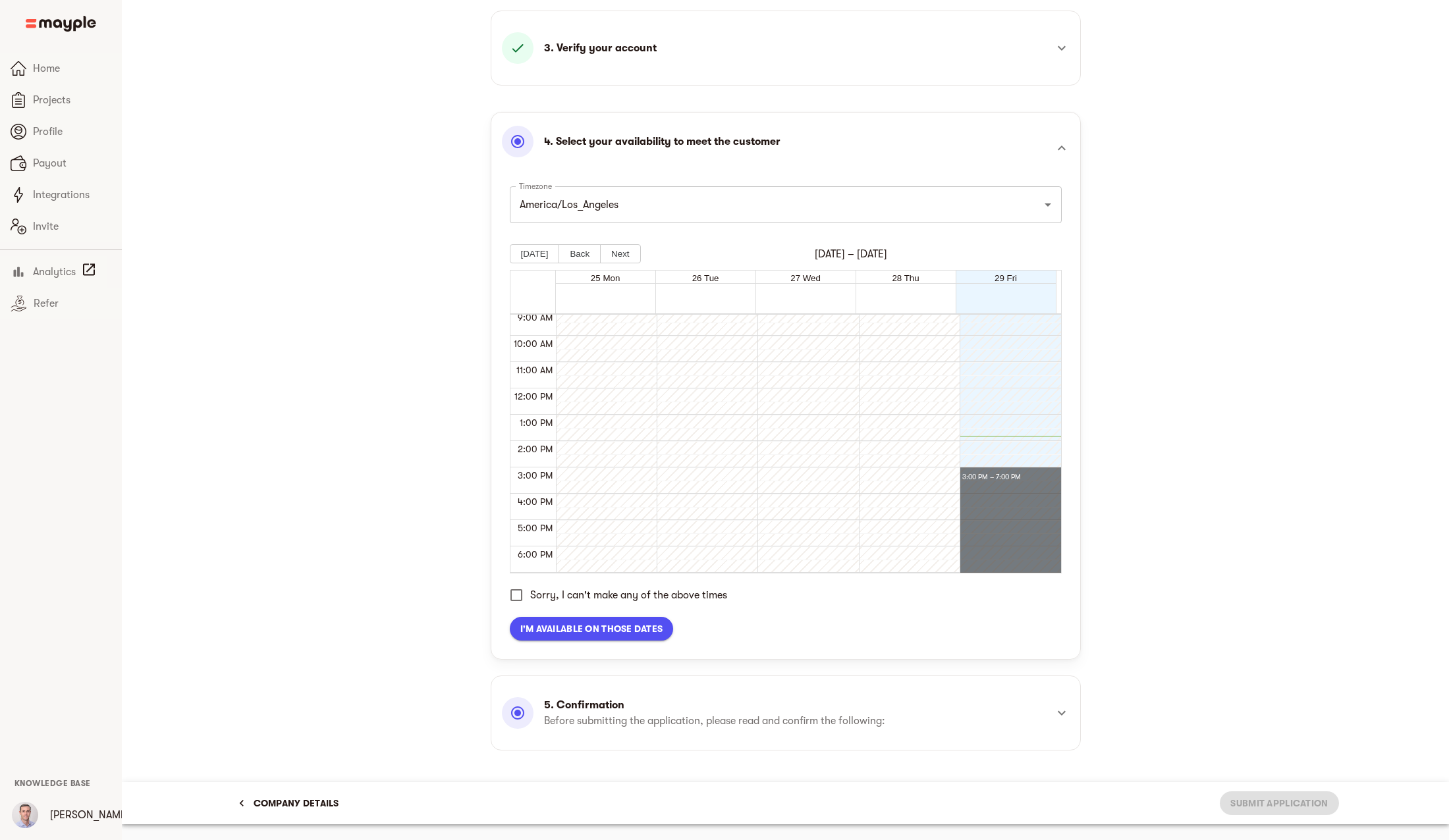
drag, startPoint x: 998, startPoint y: 472, endPoint x: 999, endPoint y: 565, distance: 93.0
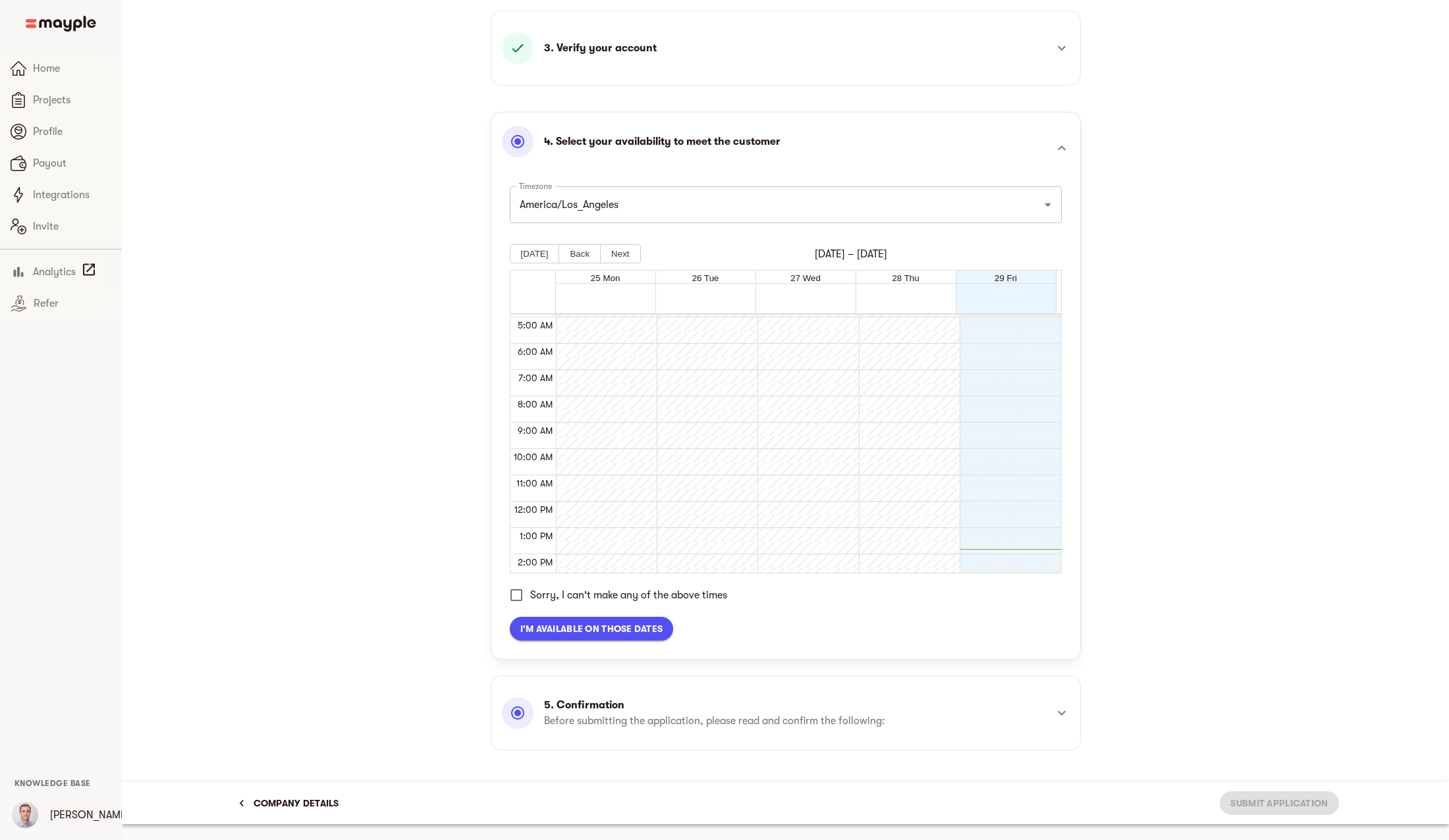
scroll to position [0, 0]
click at [620, 252] on button "Next" at bounding box center [620, 254] width 40 height 19
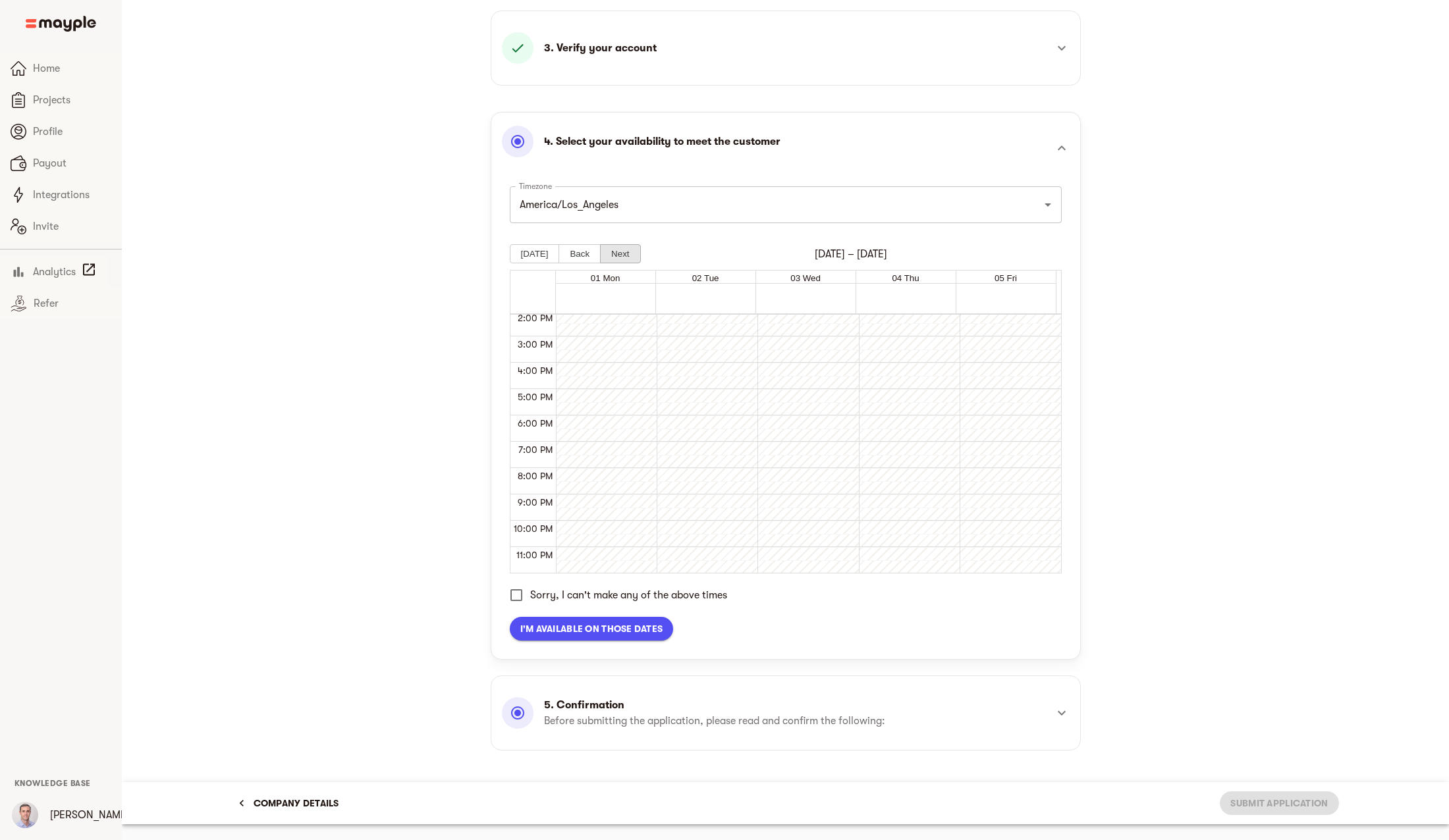
scroll to position [374, 0]
click at [622, 255] on button "Next" at bounding box center [620, 254] width 40 height 19
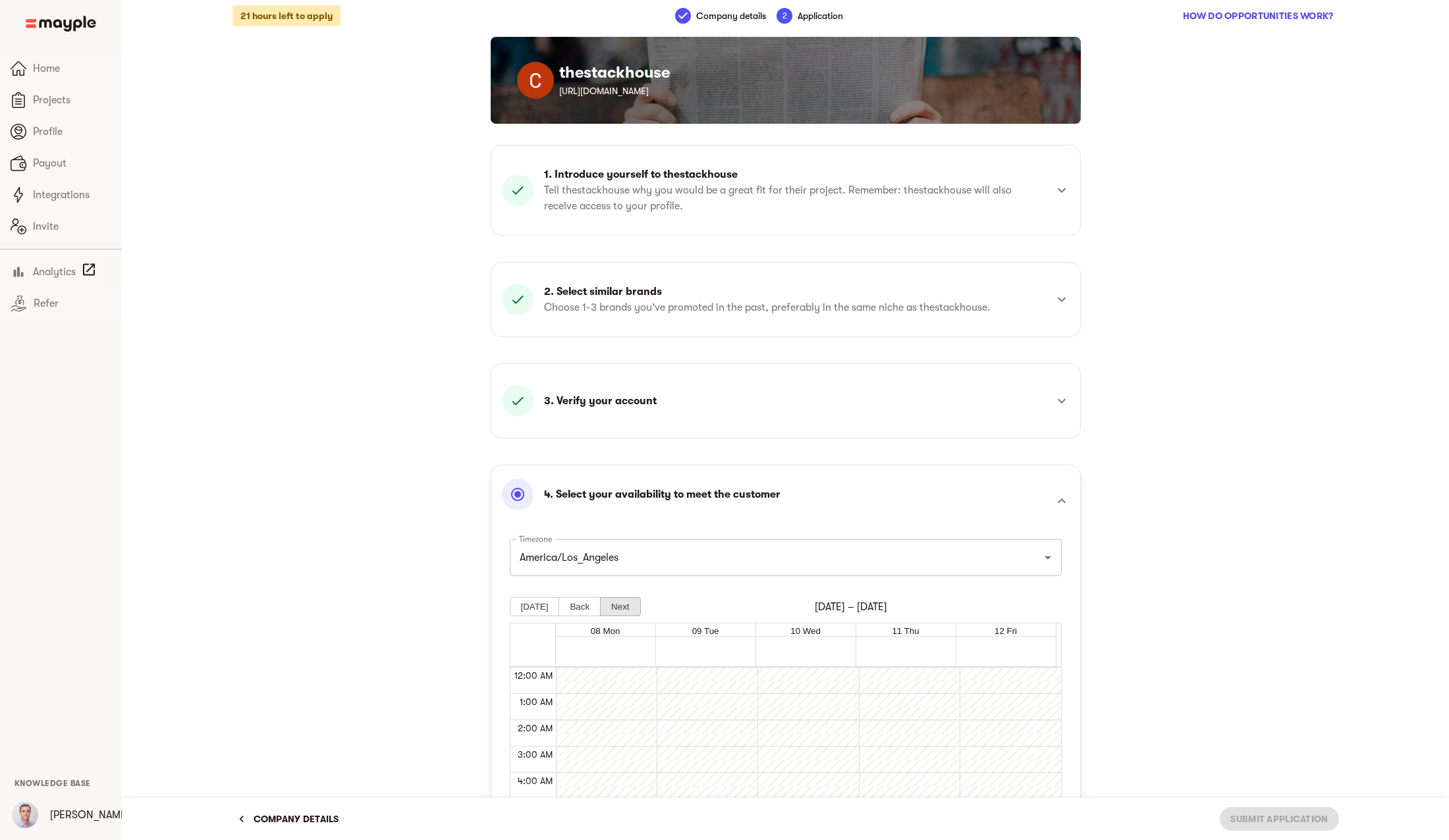
scroll to position [0, 0]
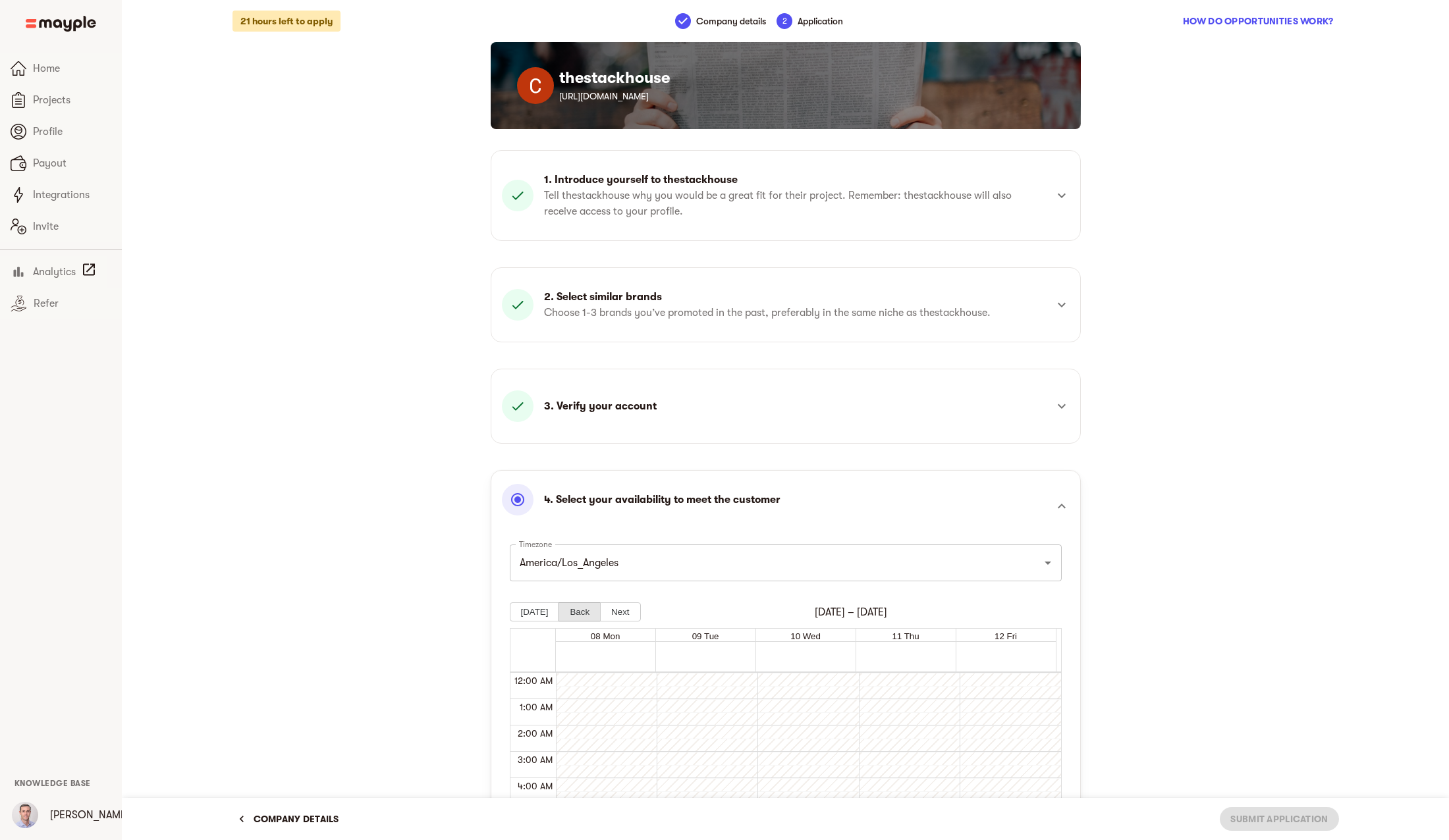
click at [578, 612] on button "Back" at bounding box center [579, 612] width 42 height 19
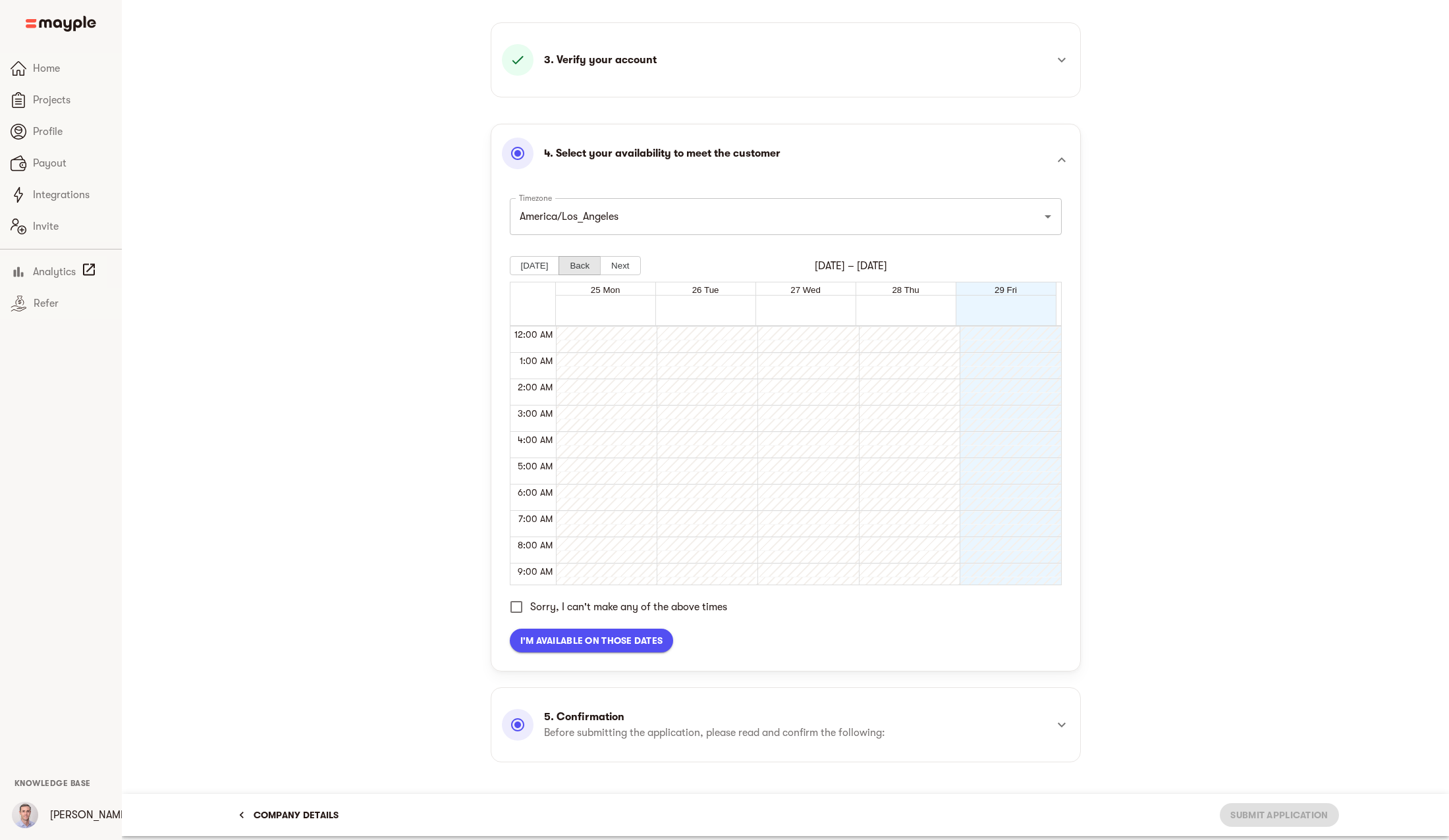
scroll to position [358, 0]
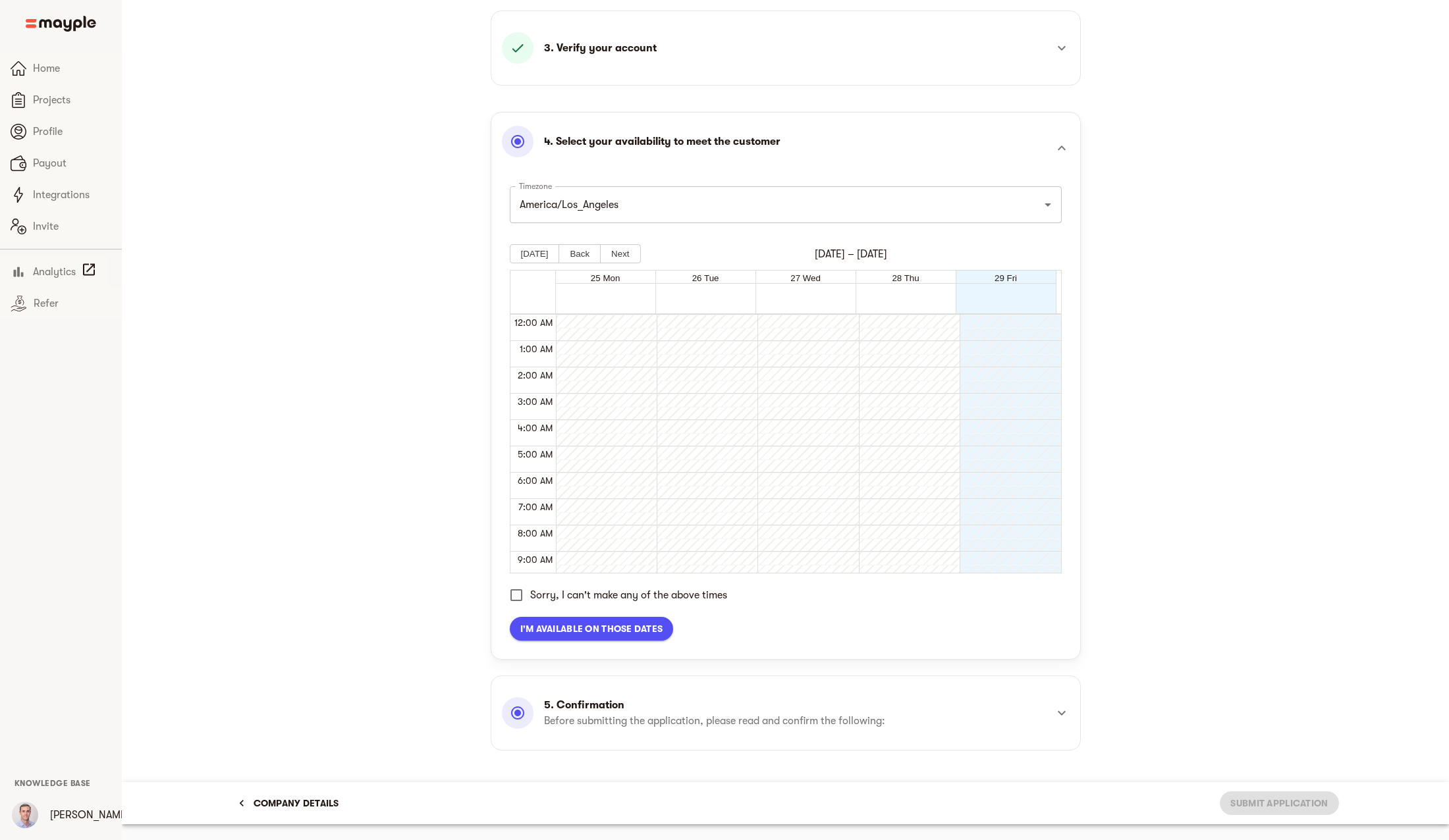
click at [649, 630] on span "I'm available on those dates" at bounding box center [591, 629] width 143 height 16
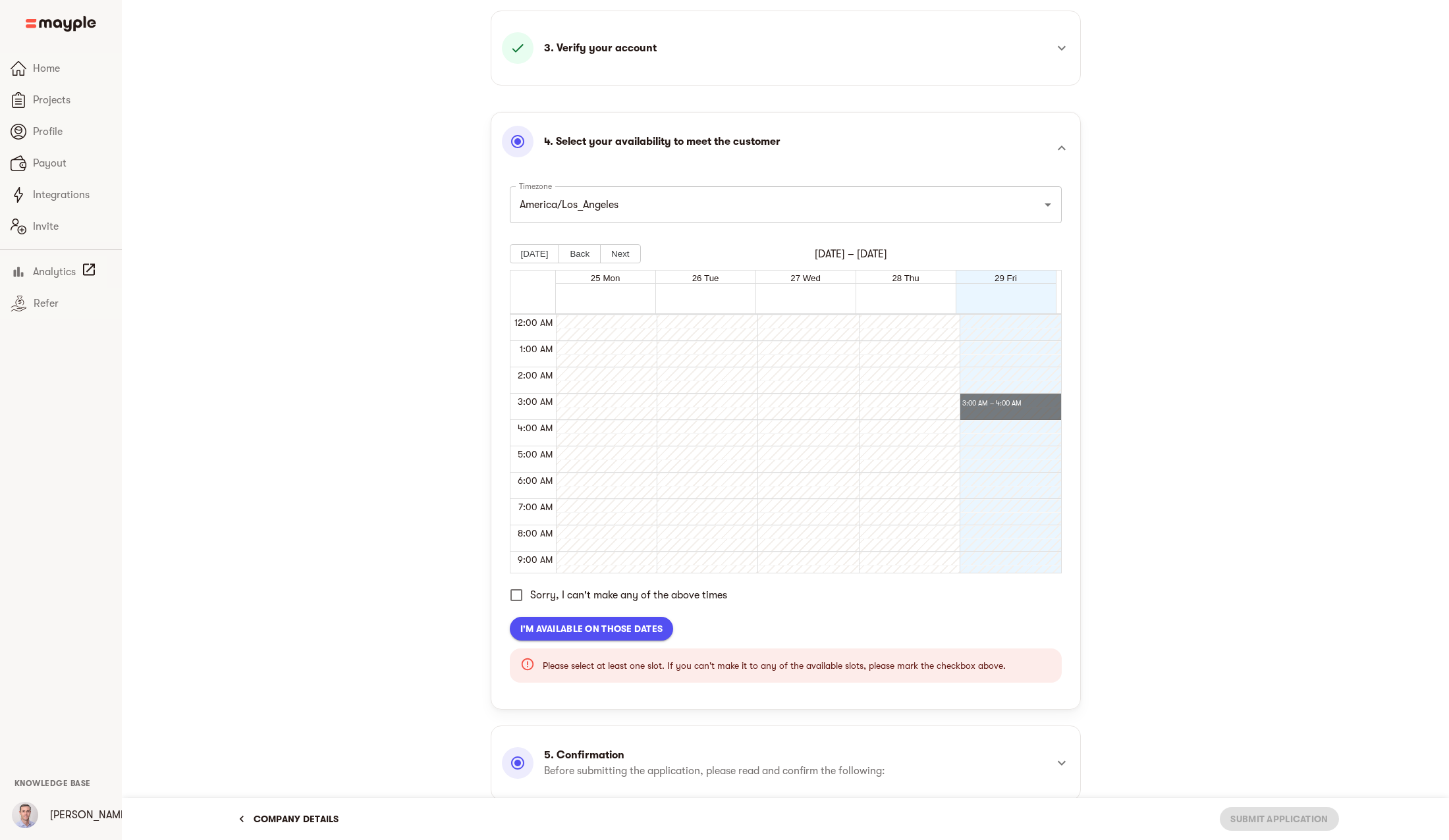
drag, startPoint x: 999, startPoint y: 402, endPoint x: 1001, endPoint y: 484, distance: 82.0
drag, startPoint x: 1003, startPoint y: 480, endPoint x: 1008, endPoint y: 558, distance: 78.2
drag, startPoint x: 998, startPoint y: 475, endPoint x: 993, endPoint y: 544, distance: 69.2
drag, startPoint x: 993, startPoint y: 516, endPoint x: 986, endPoint y: 573, distance: 57.4
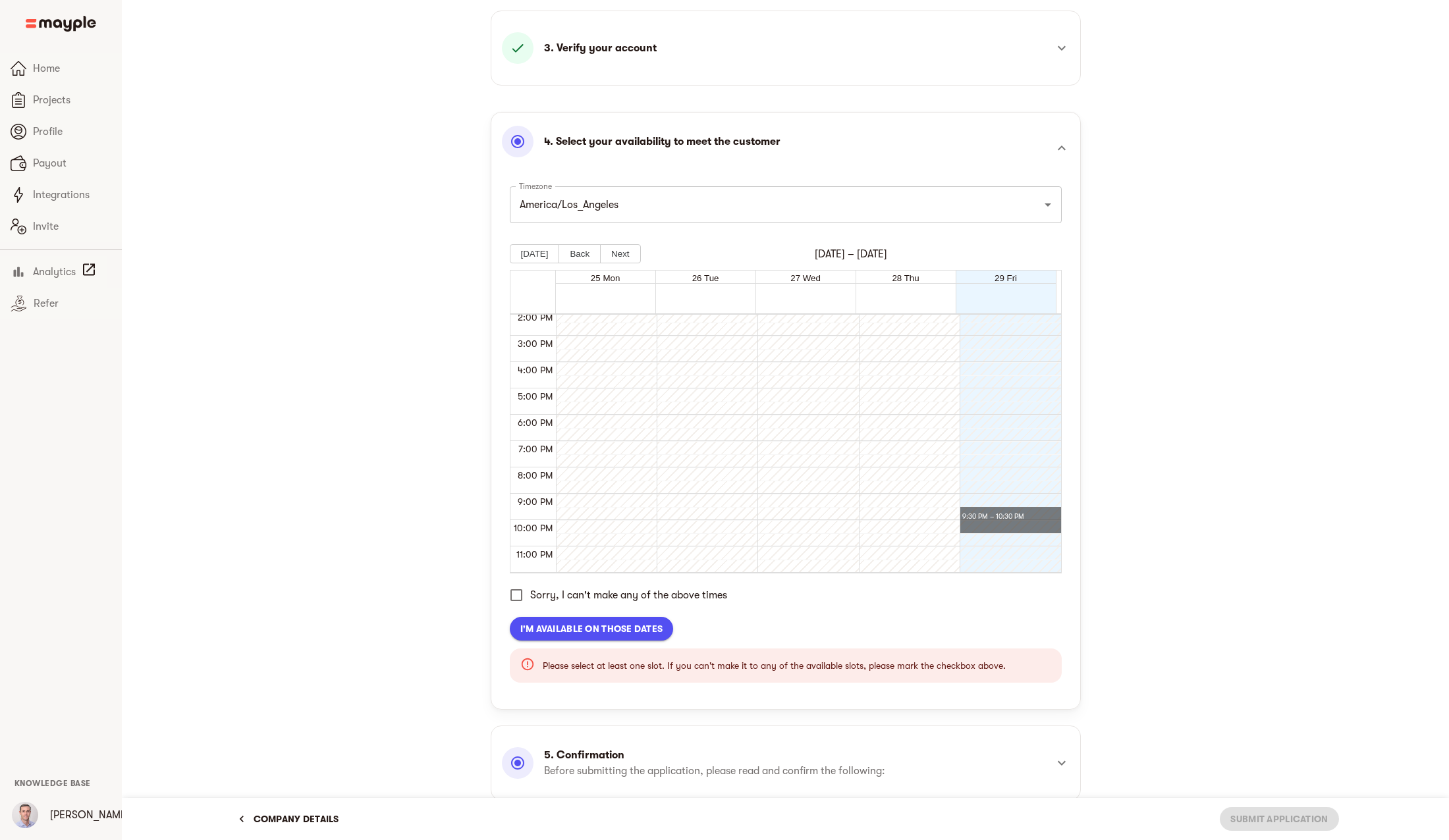
click at [986, 573] on div "Timezone America/Los_Angeles Timezone [DATE] Back Next [DATE] – [DATE] 25 Mon 2…" at bounding box center [785, 379] width 552 height 406
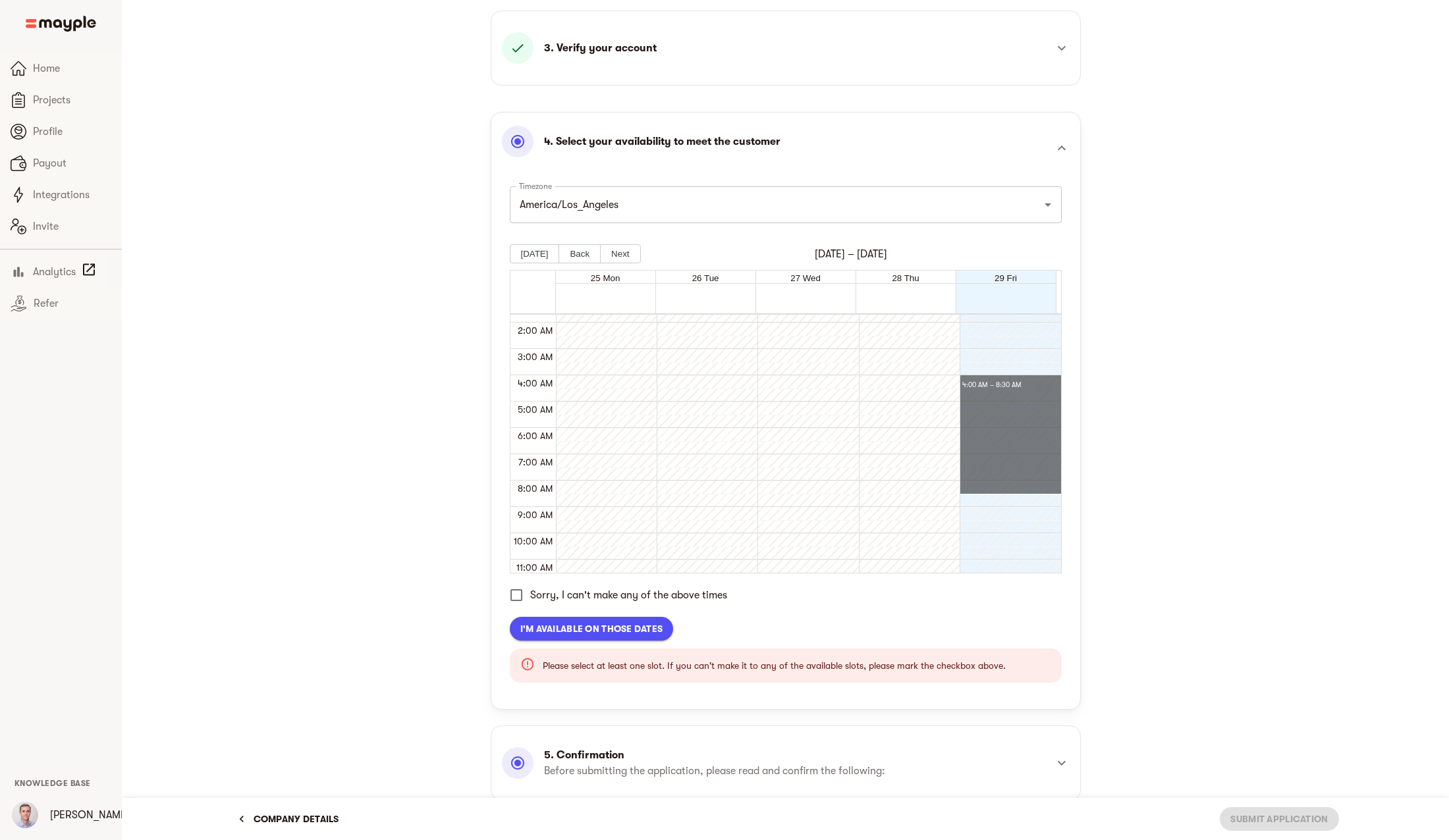
drag, startPoint x: 980, startPoint y: 386, endPoint x: 977, endPoint y: 505, distance: 119.0
click at [516, 596] on input "Sorry, I can't make any of the above times" at bounding box center [516, 595] width 27 height 27
checkbox input "true"
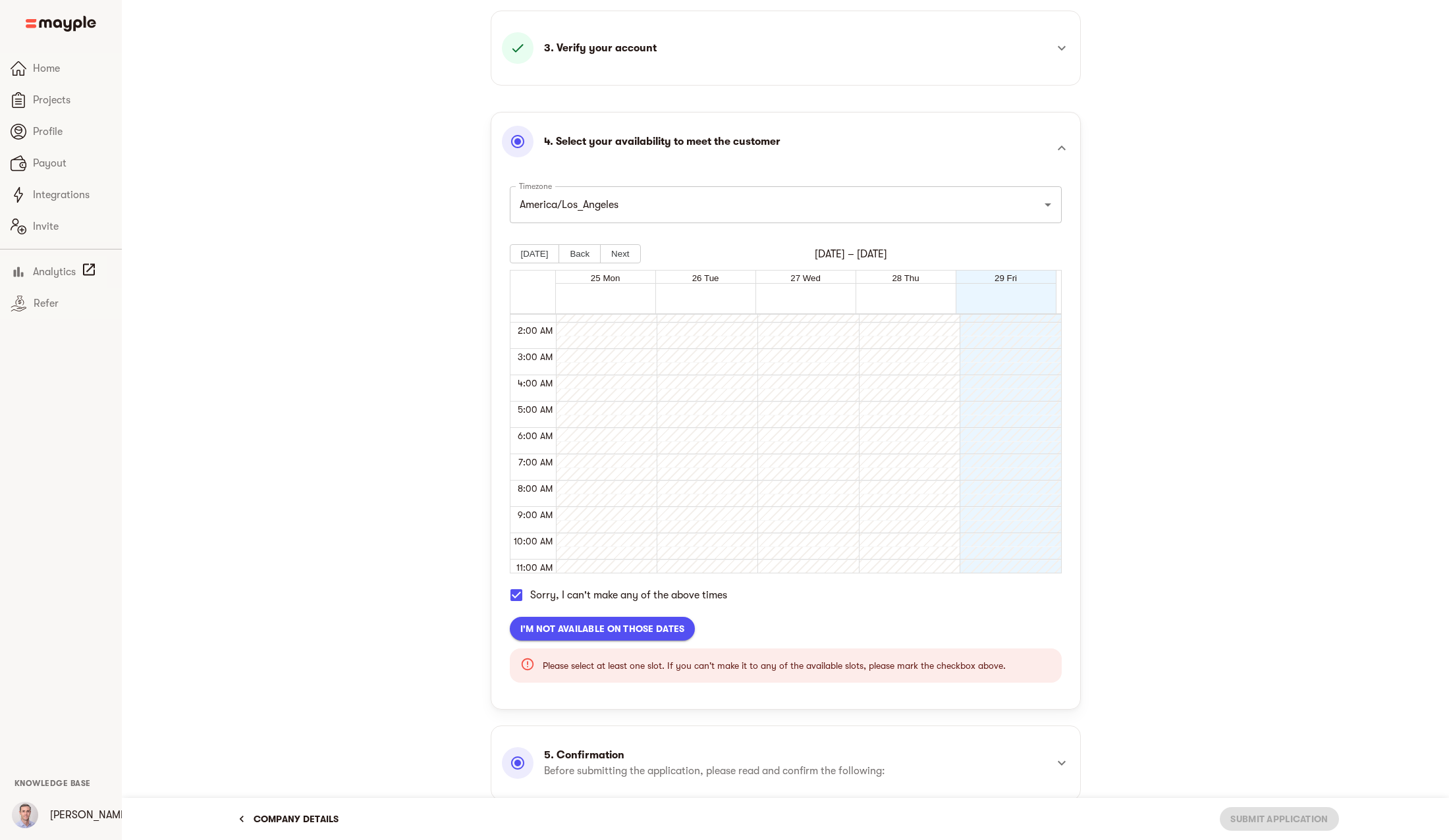
click at [581, 632] on span "I'm not available on those dates" at bounding box center [602, 629] width 164 height 16
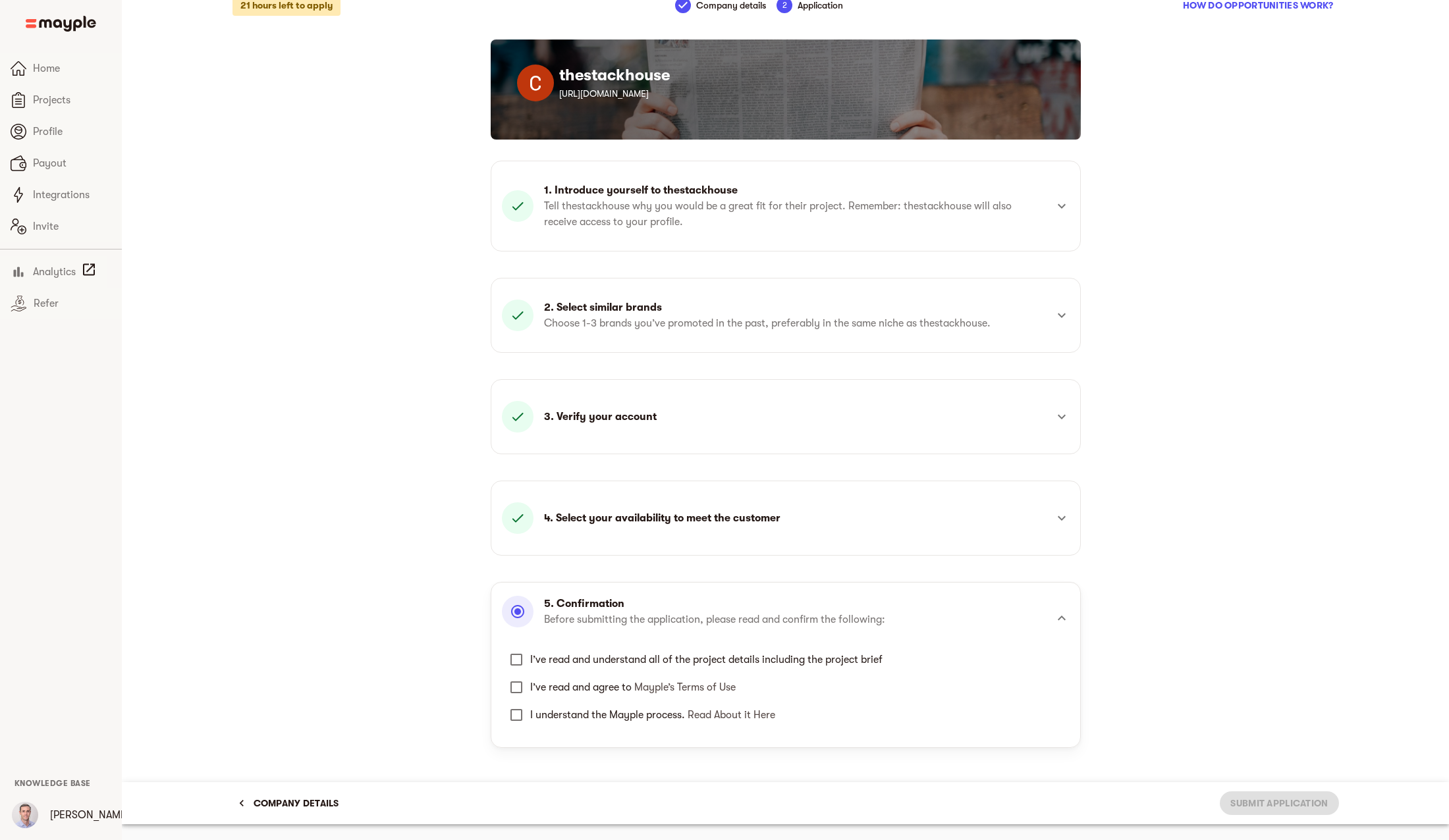
scroll to position [16, 0]
click at [556, 663] on span "I’ve read and understand all of the project details including the project brief" at bounding box center [706, 660] width 353 height 16
click at [530, 663] on input "I’ve read and understand all of the project details including the project brief" at bounding box center [516, 660] width 27 height 27
checkbox input "true"
click at [556, 686] on span "I’ve read and agree to Mayple’s Terms of Use" at bounding box center [633, 687] width 206 height 12
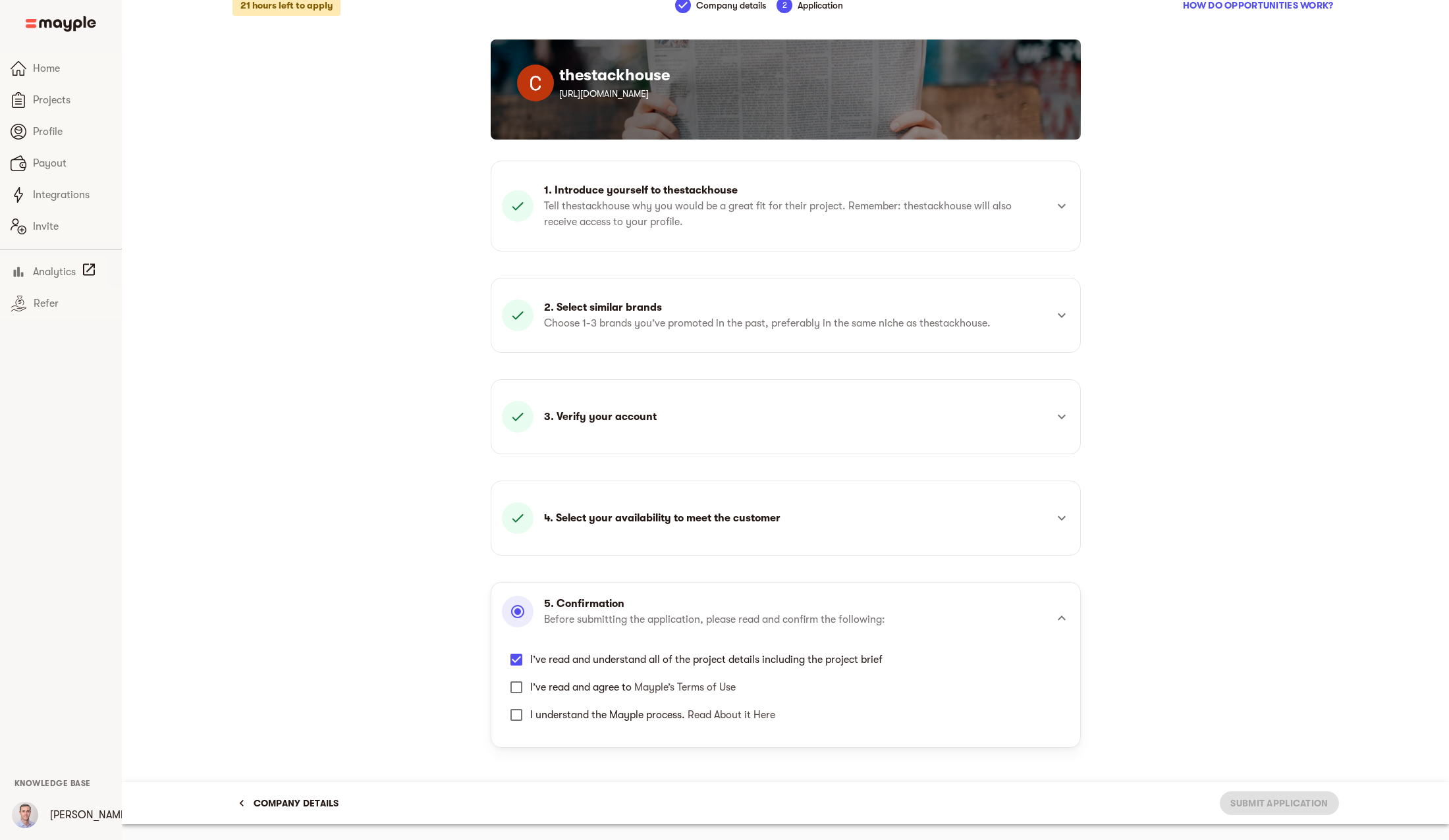
click at [530, 686] on input "I’ve read and agree to Mayple’s Terms of Use" at bounding box center [516, 687] width 27 height 27
checkbox input "true"
click at [558, 712] on span "I understand the Mayple process. Read About it Here" at bounding box center [653, 715] width 245 height 12
click at [530, 712] on input "I understand the Mayple process. Read About it Here" at bounding box center [516, 715] width 27 height 27
checkbox input "true"
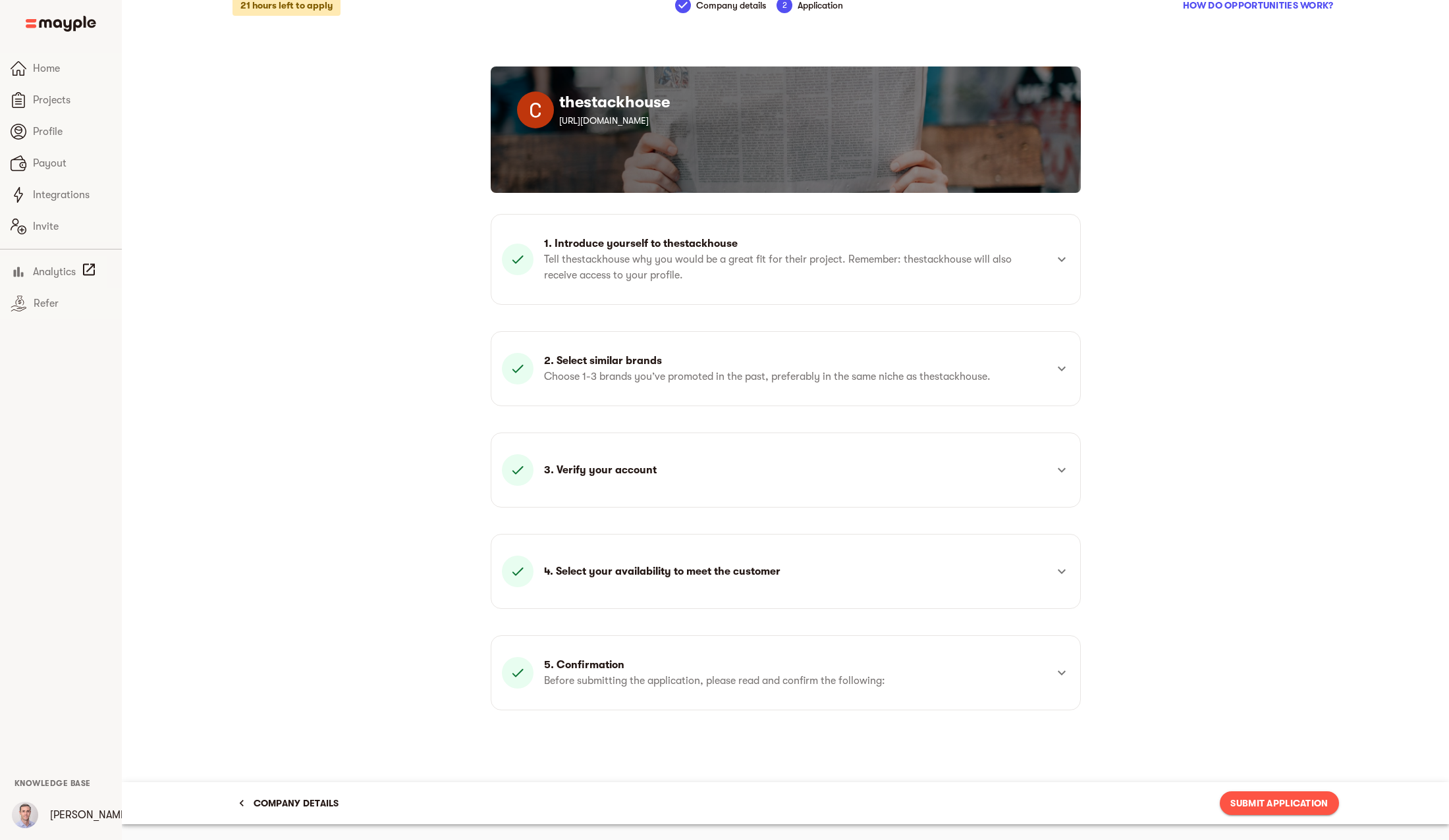
click at [1262, 803] on span "Submit Application" at bounding box center [1279, 803] width 97 height 16
